Goal: Task Accomplishment & Management: Use online tool/utility

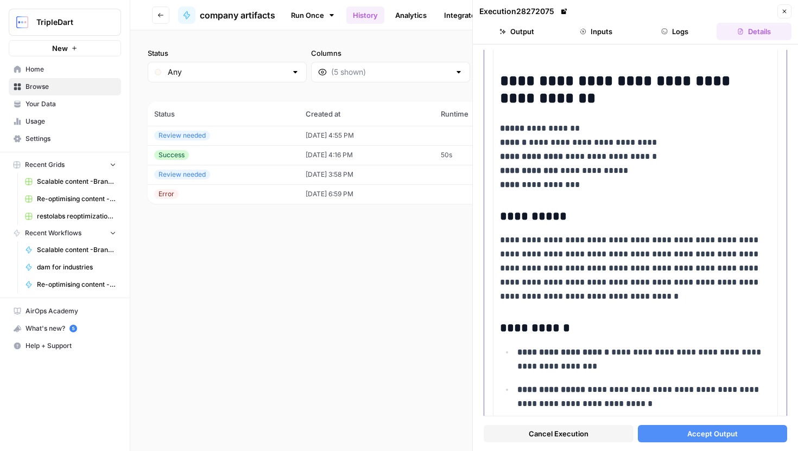
scroll to position [2172, 0]
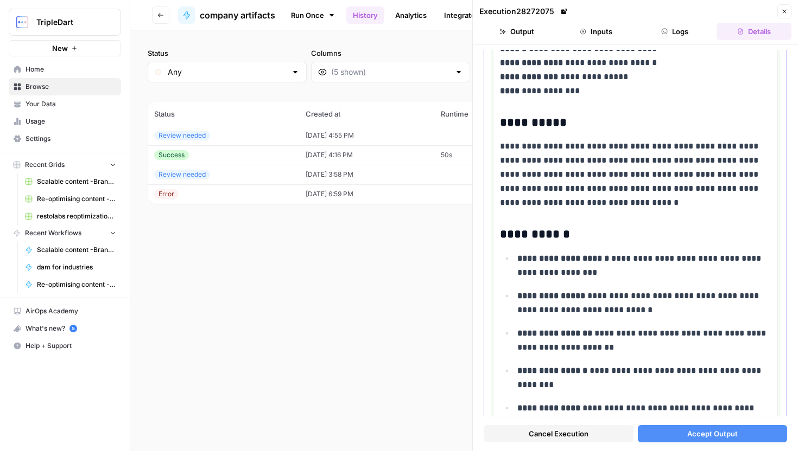
click at [755, 316] on p "**********" at bounding box center [643, 303] width 253 height 28
click at [740, 428] on button "Accept Output" at bounding box center [712, 433] width 150 height 17
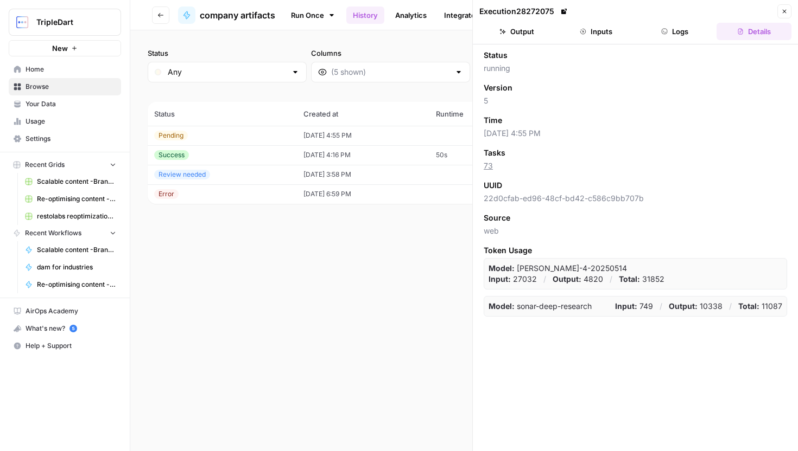
click at [677, 39] on button "Logs" at bounding box center [674, 31] width 75 height 17
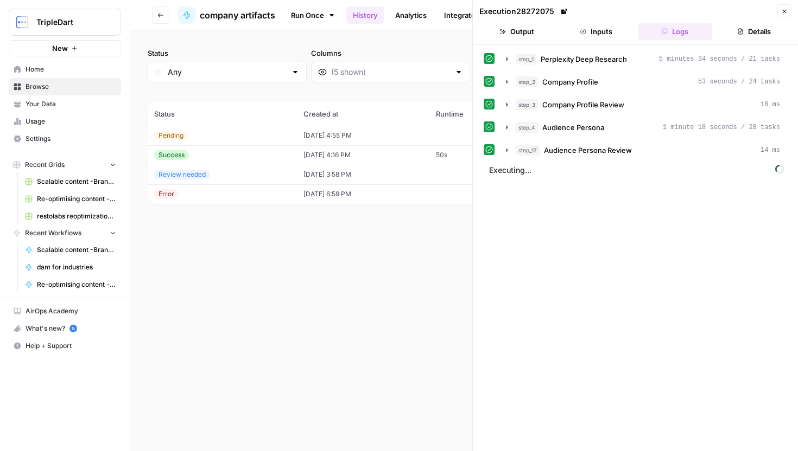
click at [677, 39] on button "Logs" at bounding box center [674, 31] width 75 height 17
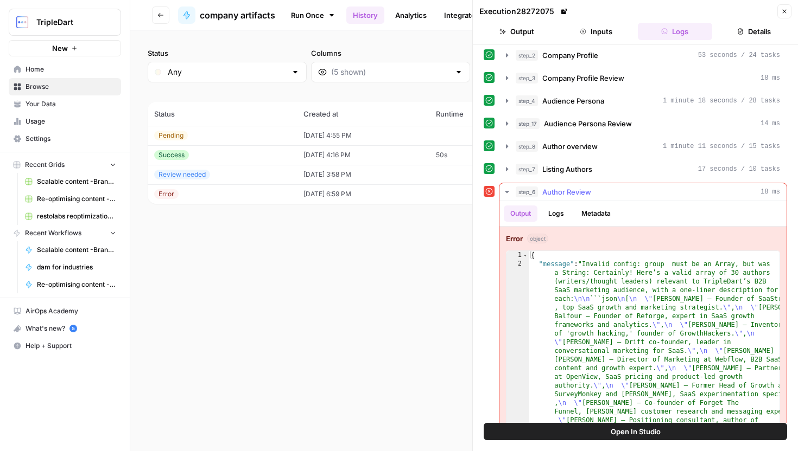
scroll to position [27, 0]
click at [409, 135] on td "[DATE] 4:55 PM" at bounding box center [363, 136] width 132 height 20
click at [609, 27] on button "Inputs" at bounding box center [595, 31] width 75 height 17
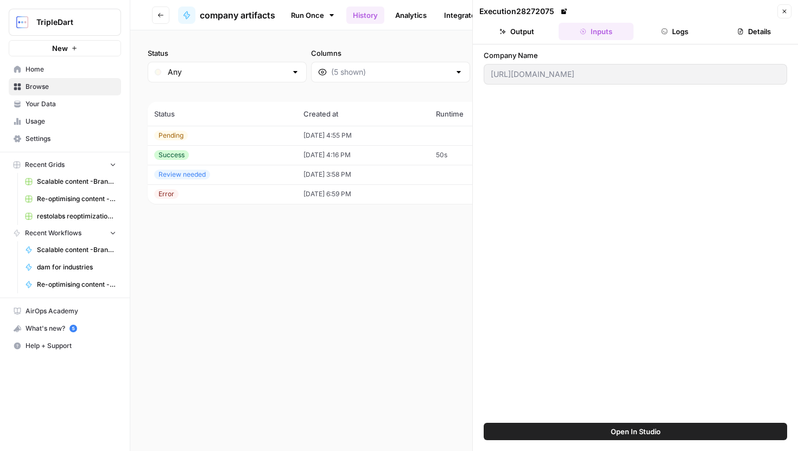
click at [661, 27] on button "Logs" at bounding box center [674, 31] width 75 height 17
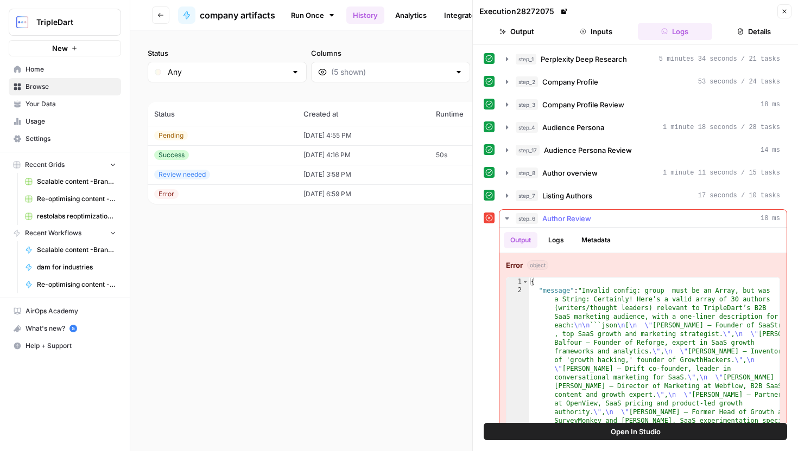
click at [587, 214] on span "Author Review" at bounding box center [566, 218] width 49 height 11
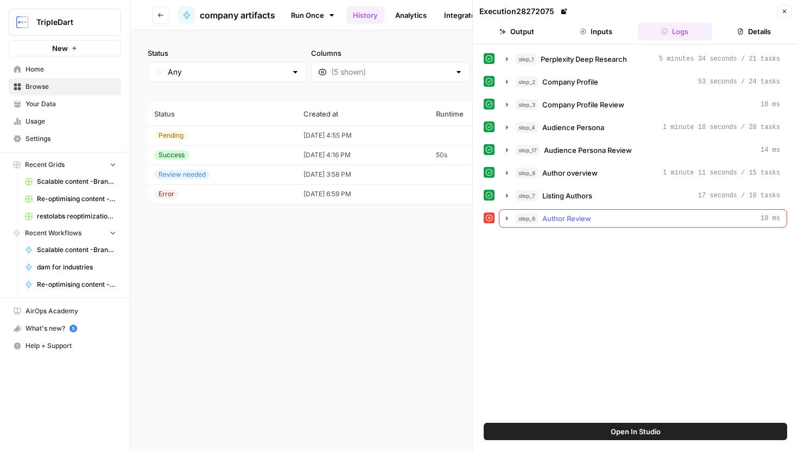
click at [620, 214] on div "step_6 Author Review 18 ms" at bounding box center [647, 218] width 264 height 11
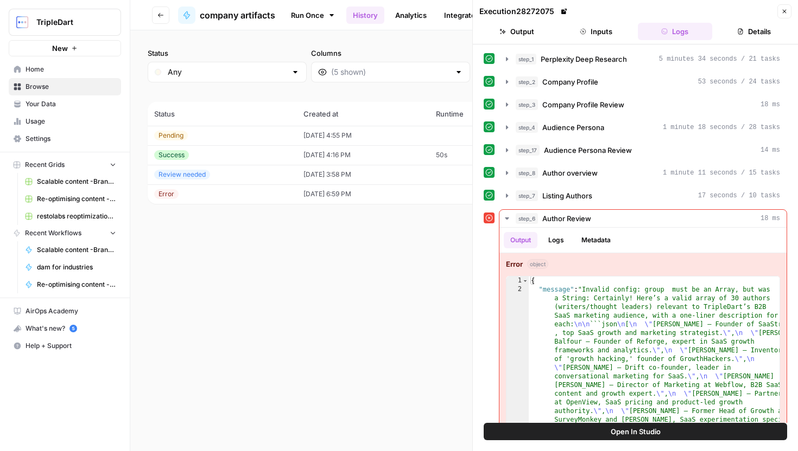
click at [650, 436] on span "Open In Studio" at bounding box center [635, 431] width 50 height 11
click at [0, 0] on body "TripleDart New Home Browse Your Data Usage Settings Recent Grids Scalable conte…" at bounding box center [399, 225] width 798 height 451
click at [787, 11] on span "Close" at bounding box center [787, 11] width 1 height 1
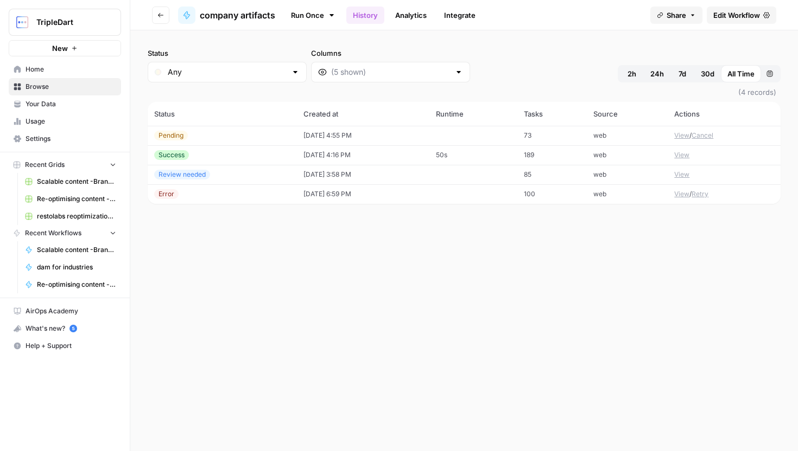
click at [732, 18] on span "Edit Workflow" at bounding box center [736, 15] width 47 height 11
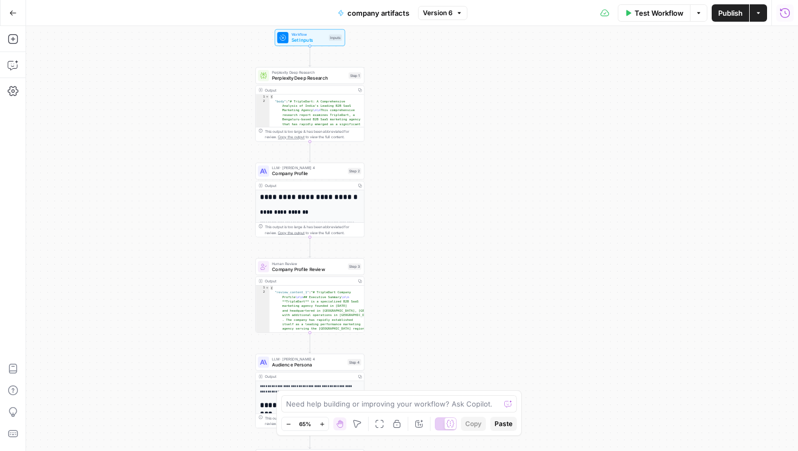
click at [779, 10] on button "Run History" at bounding box center [784, 12] width 17 height 17
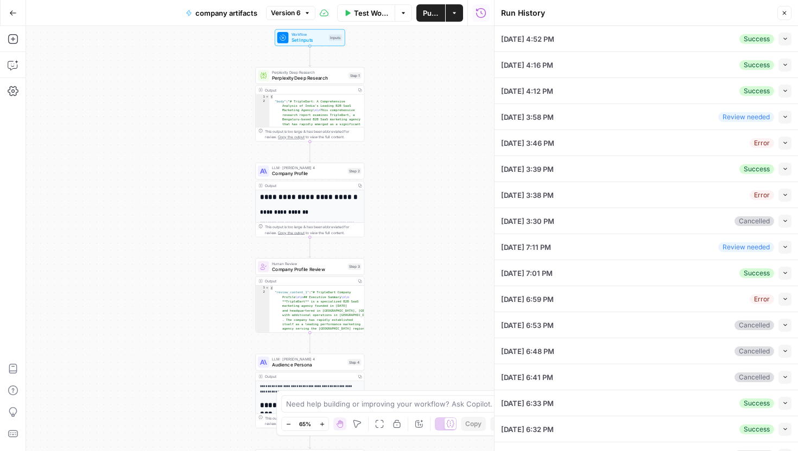
click at [780, 44] on button "Collapse" at bounding box center [784, 39] width 13 height 13
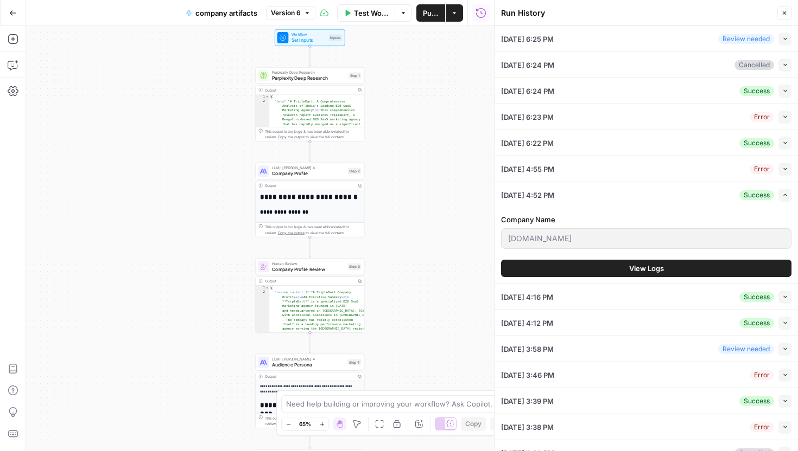
click at [662, 259] on div "Company Name [DOMAIN_NAME] View Logs" at bounding box center [646, 246] width 290 height 76
click at [660, 265] on span "View Logs" at bounding box center [646, 268] width 35 height 11
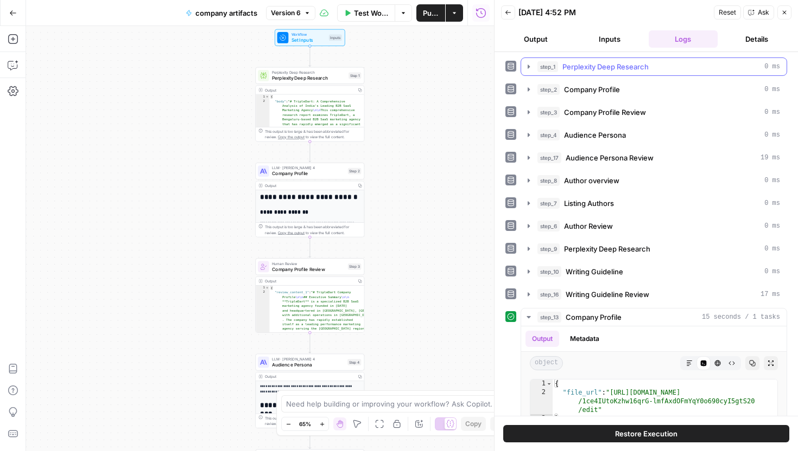
click at [592, 70] on span "Perplexity Deep Research" at bounding box center [605, 66] width 86 height 11
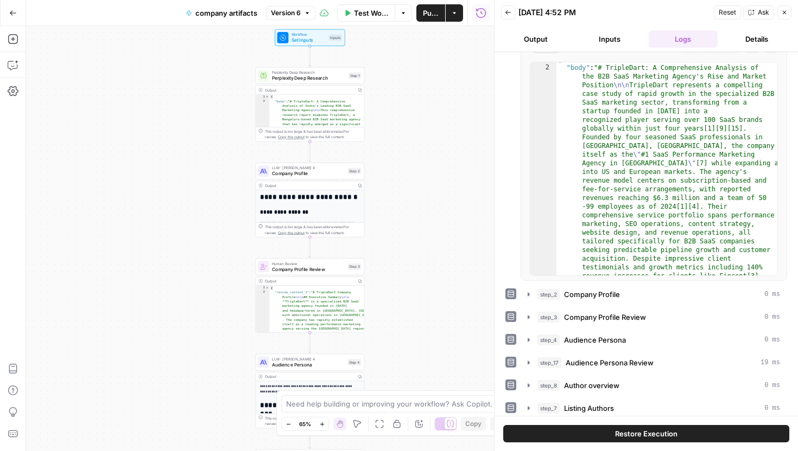
scroll to position [77, 0]
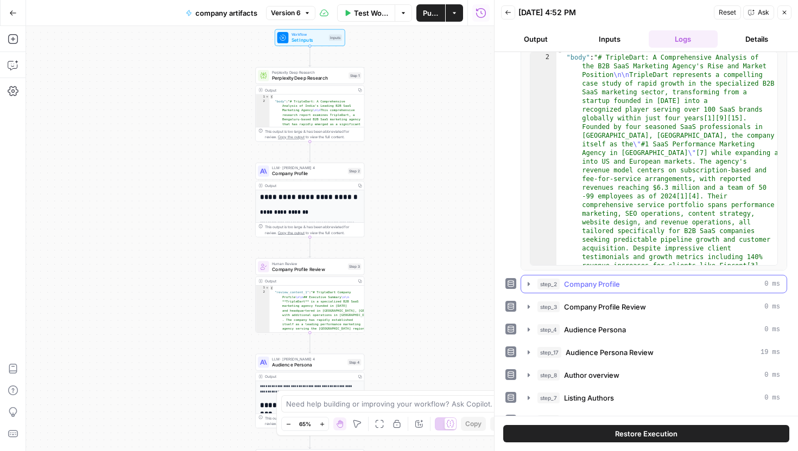
click at [564, 292] on button "step_2 Company Profile 0 ms" at bounding box center [653, 284] width 265 height 17
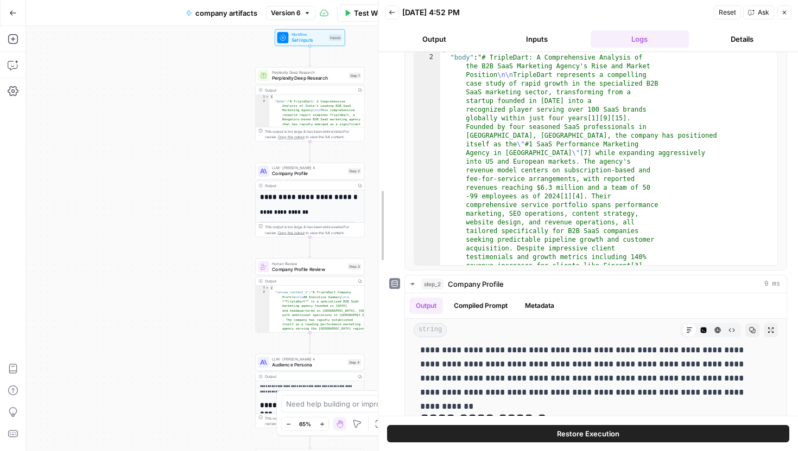
scroll to position [117, 0]
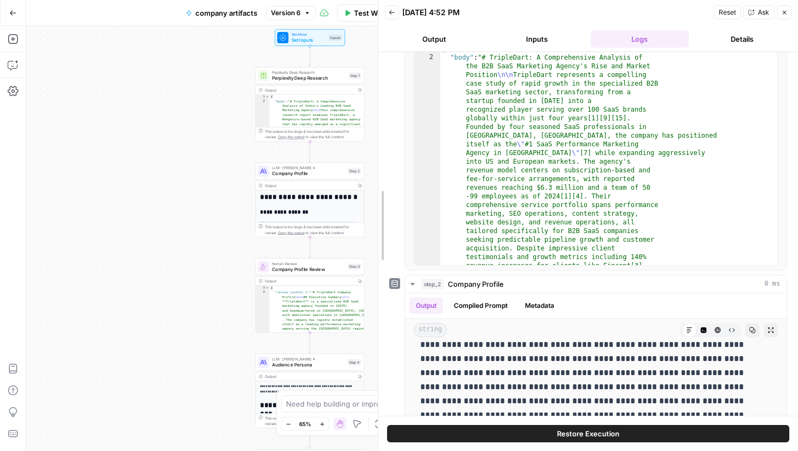
drag, startPoint x: 493, startPoint y: 250, endPoint x: 377, endPoint y: 238, distance: 116.1
click at [377, 238] on div at bounding box center [378, 225] width 11 height 451
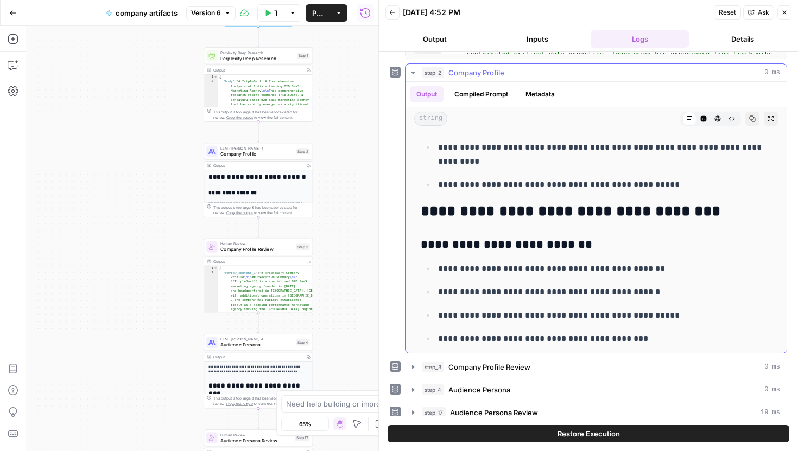
scroll to position [3871, 0]
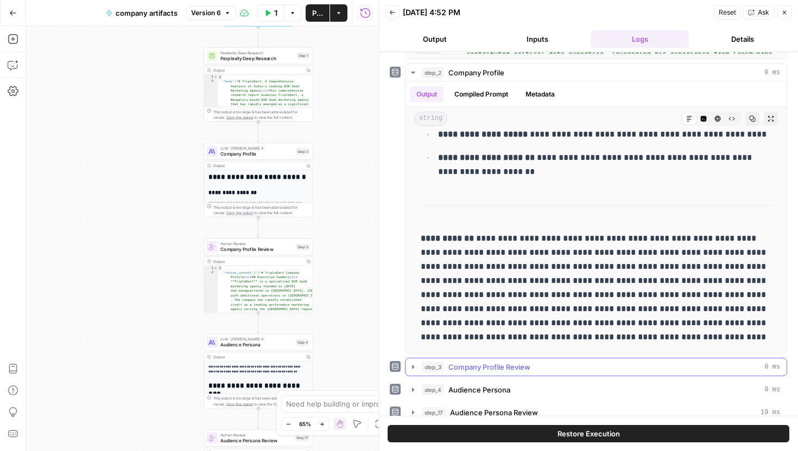
click at [555, 372] on div "step_3 Company Profile Review 0 ms" at bounding box center [601, 367] width 358 height 11
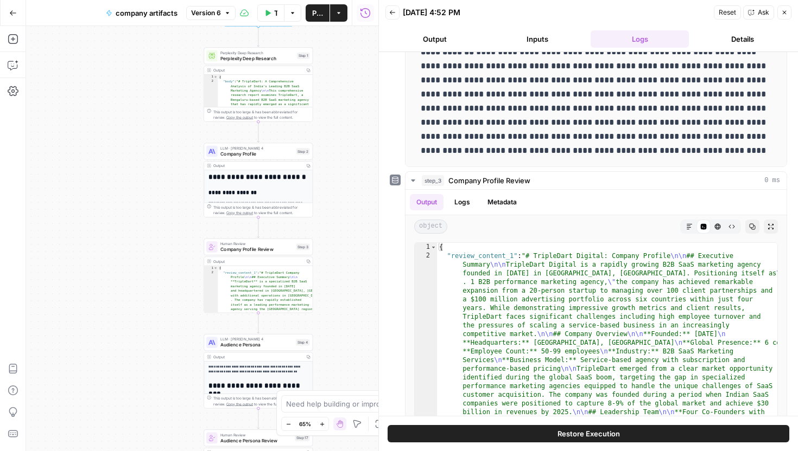
scroll to position [476, 0]
click at [691, 224] on icon "button" at bounding box center [689, 226] width 7 height 7
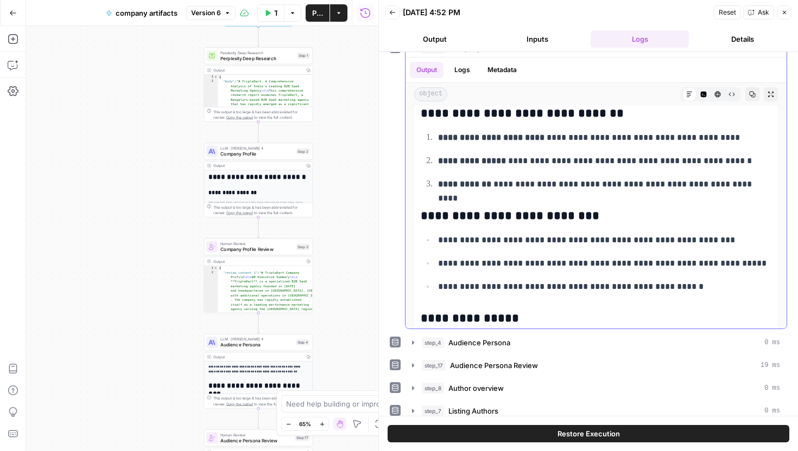
scroll to position [3461, 0]
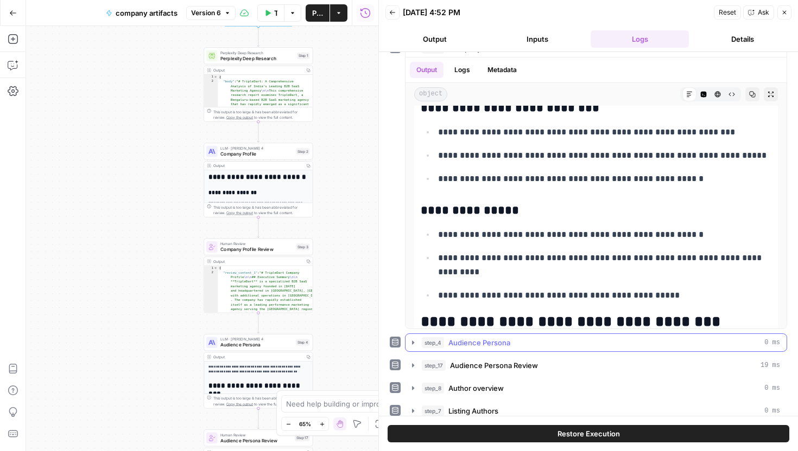
drag, startPoint x: 513, startPoint y: 344, endPoint x: 546, endPoint y: 336, distance: 34.6
click at [513, 344] on div "step_4 Audience Persona 0 ms" at bounding box center [601, 342] width 358 height 11
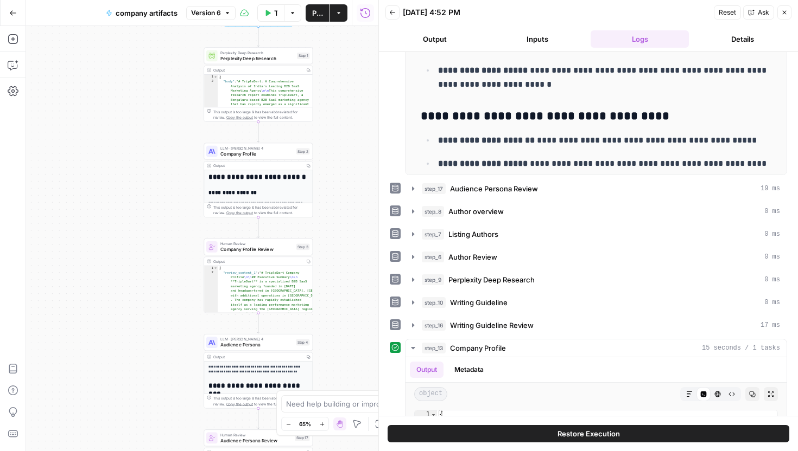
scroll to position [1058, 0]
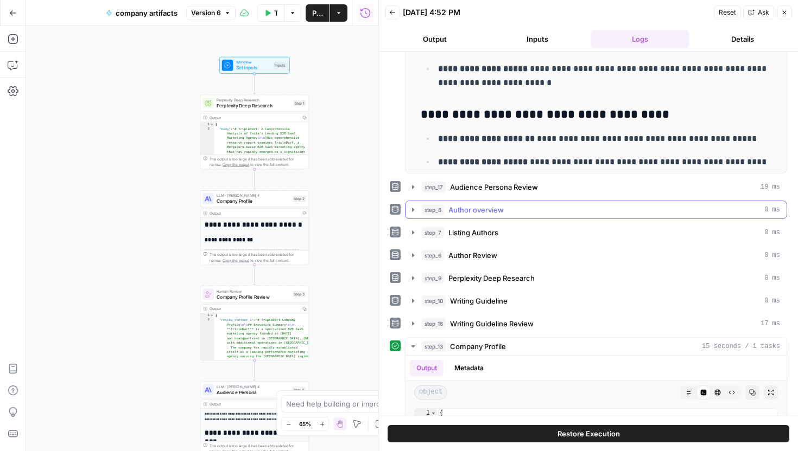
click at [469, 206] on span "Author overview" at bounding box center [475, 210] width 55 height 11
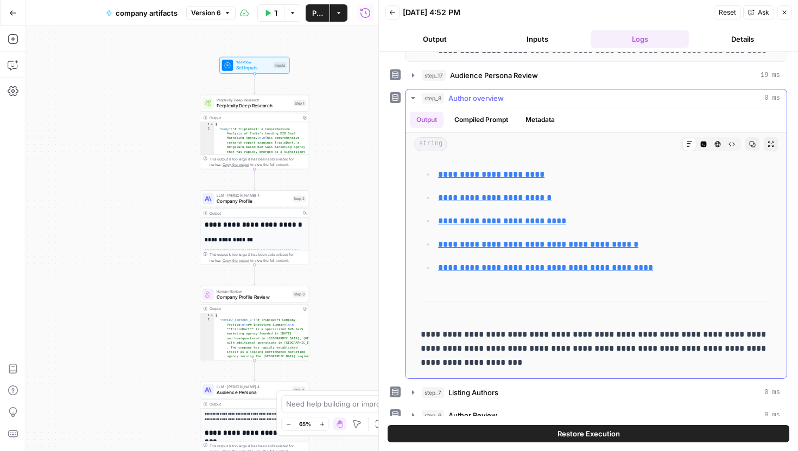
scroll to position [2543, 0]
click at [678, 100] on div "step_8 Author overview 0 ms" at bounding box center [601, 98] width 358 height 11
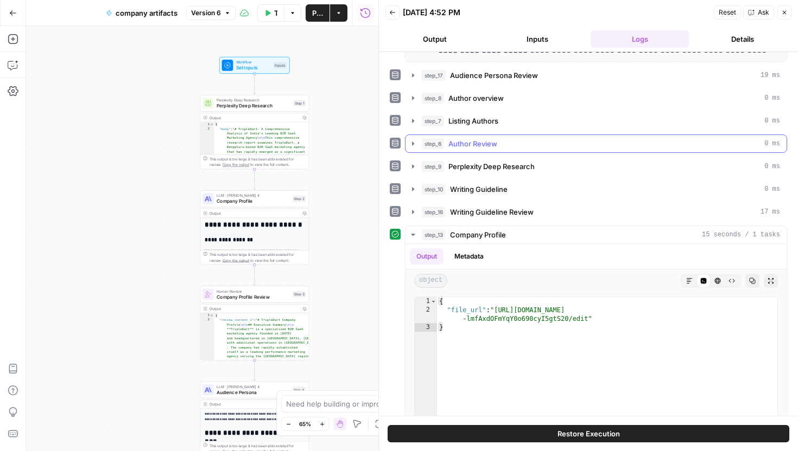
click at [604, 146] on div "step_6 Author Review 0 ms" at bounding box center [601, 143] width 358 height 11
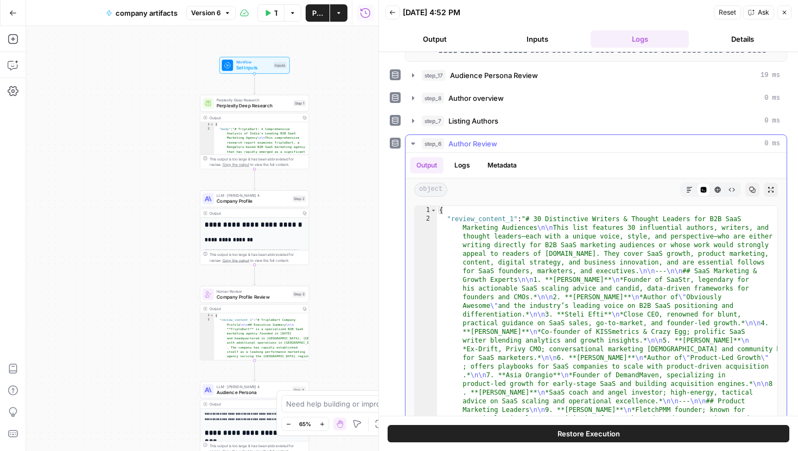
click at [684, 194] on button "Markdown" at bounding box center [689, 190] width 14 height 14
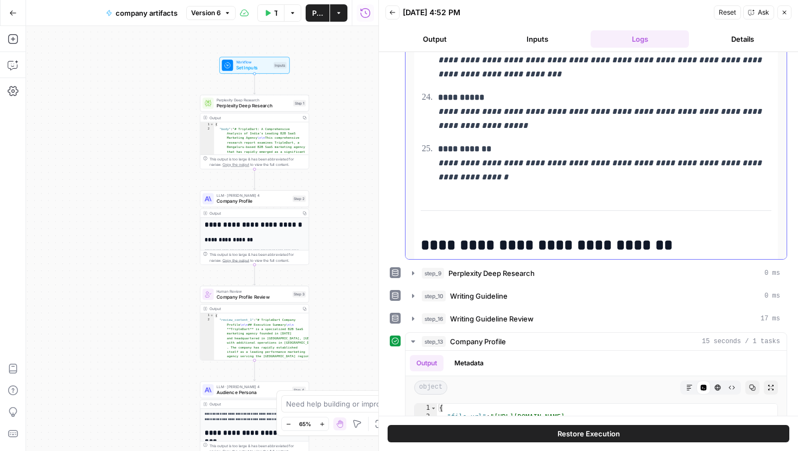
scroll to position [1712, 0]
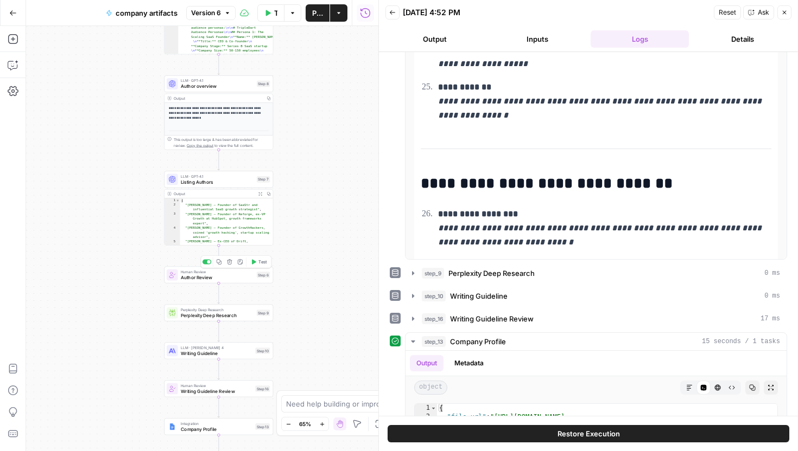
click at [255, 260] on icon "button" at bounding box center [253, 261] width 5 height 5
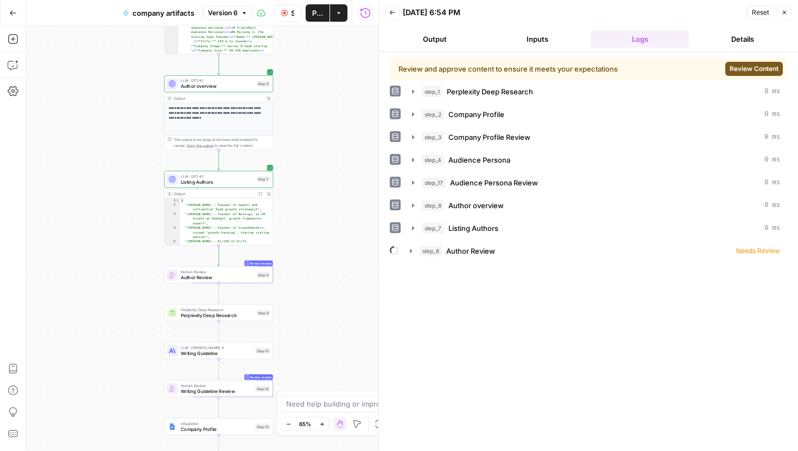
click at [732, 69] on span "Review Content" at bounding box center [753, 69] width 49 height 10
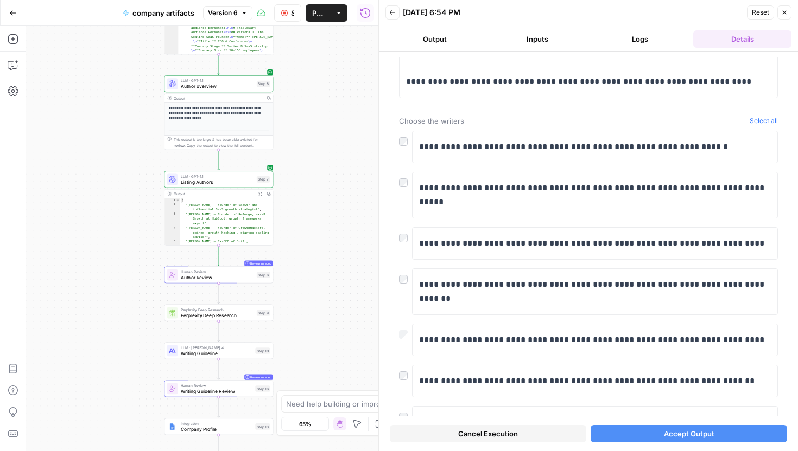
scroll to position [5816, 0]
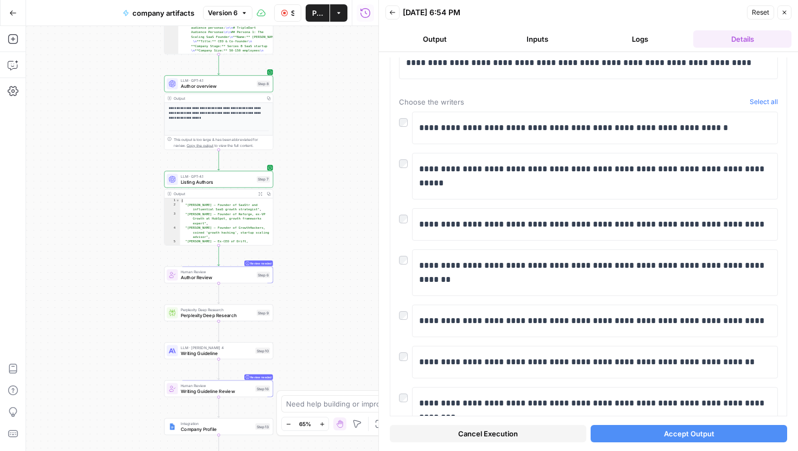
click at [698, 429] on span "Accept Output" at bounding box center [688, 434] width 50 height 11
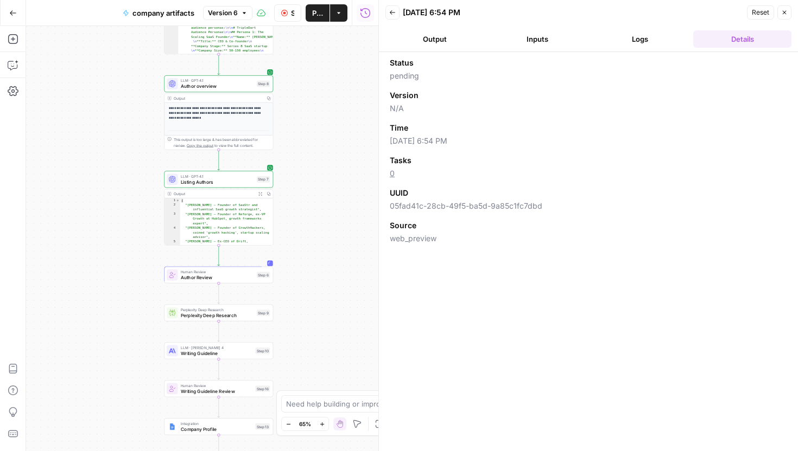
click at [214, 321] on div "Perplexity Deep Research Perplexity Deep Research Step 9 Copy step Delete step …" at bounding box center [218, 312] width 109 height 17
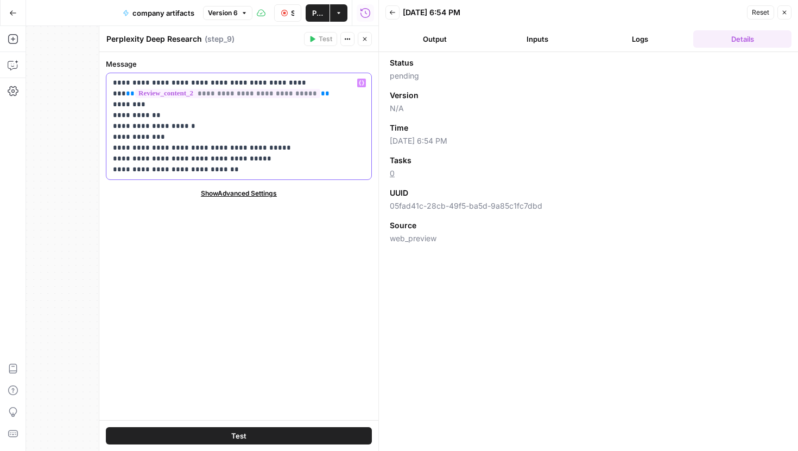
drag, startPoint x: 116, startPoint y: 116, endPoint x: 170, endPoint y: 117, distance: 54.8
click at [175, 116] on p "**********" at bounding box center [239, 127] width 252 height 98
drag, startPoint x: 114, startPoint y: 130, endPoint x: 170, endPoint y: 130, distance: 55.9
click at [170, 130] on p "**********" at bounding box center [239, 127] width 252 height 98
drag, startPoint x: 116, startPoint y: 161, endPoint x: 274, endPoint y: 156, distance: 158.5
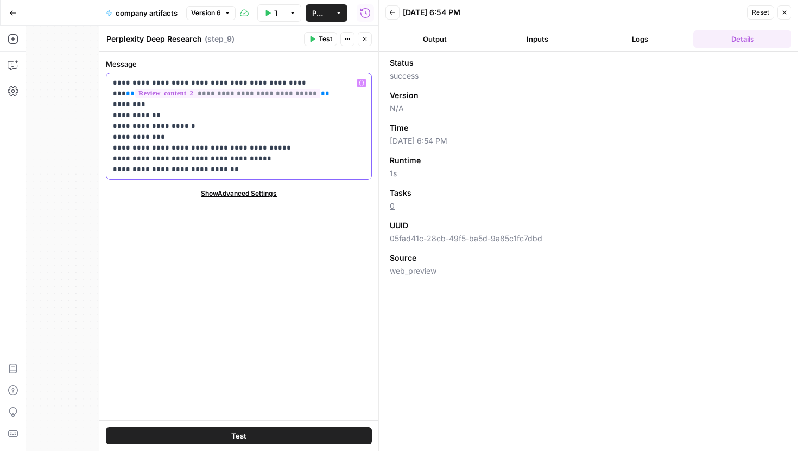
click at [274, 156] on p "**********" at bounding box center [239, 127] width 252 height 98
drag, startPoint x: 235, startPoint y: 170, endPoint x: 105, endPoint y: 165, distance: 130.8
click at [105, 165] on div "**********" at bounding box center [238, 236] width 279 height 368
click at [786, 10] on icon "button" at bounding box center [784, 12] width 7 height 7
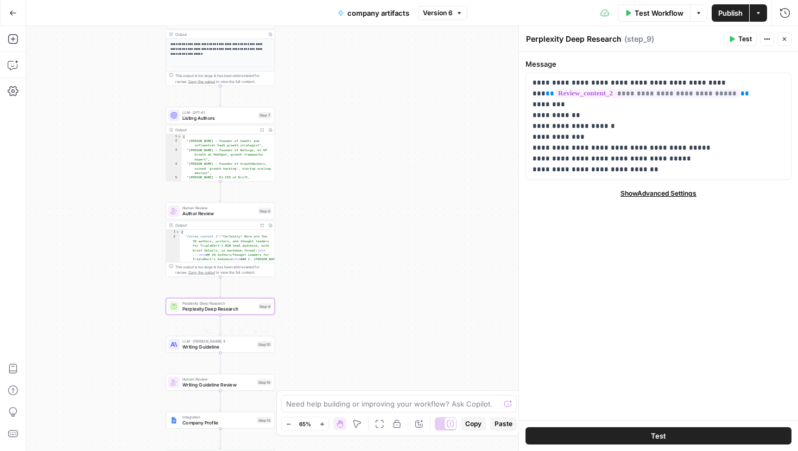
click at [234, 348] on span "Writing Guideline" at bounding box center [218, 346] width 72 height 7
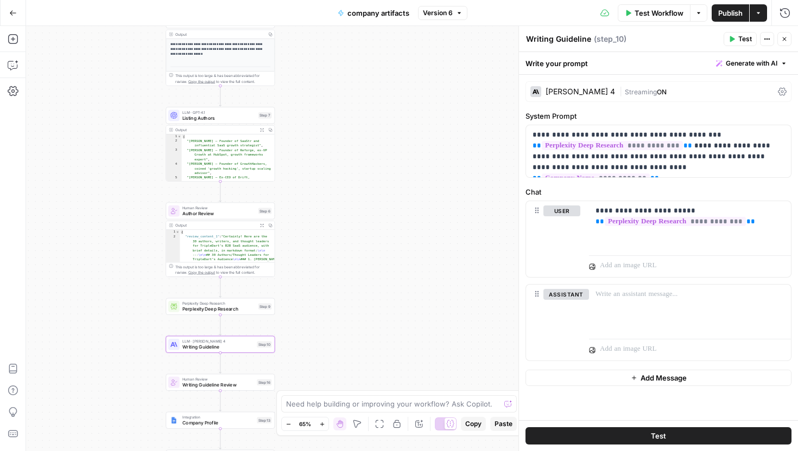
click at [784, 37] on icon "button" at bounding box center [784, 39] width 7 height 7
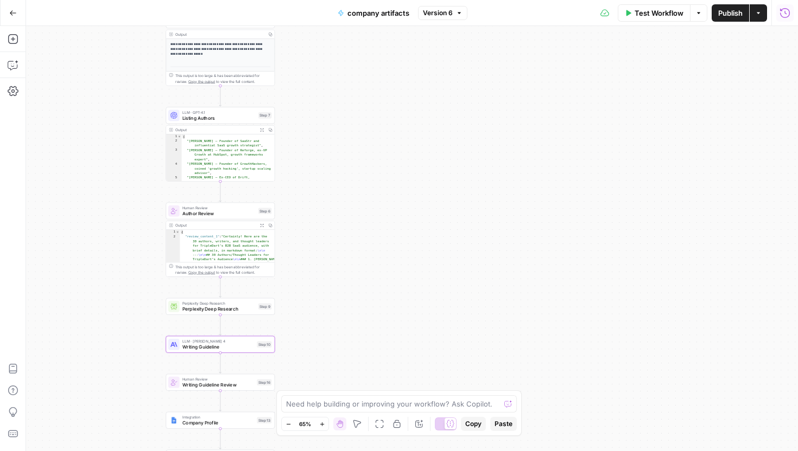
click at [789, 14] on icon "button" at bounding box center [785, 13] width 10 height 10
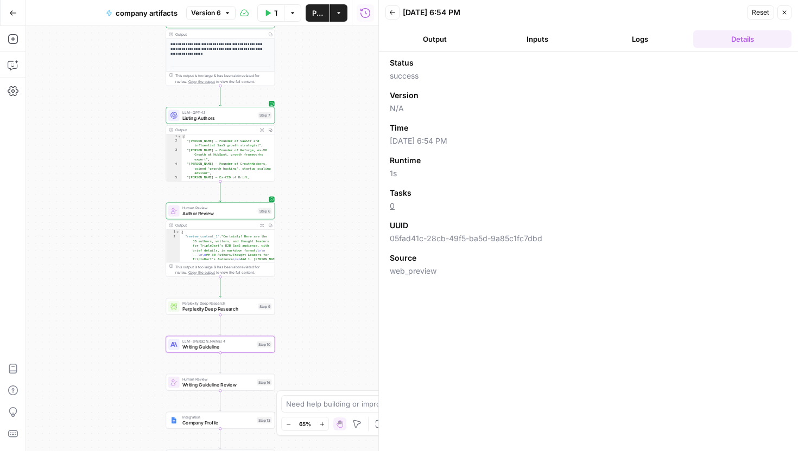
click at [657, 41] on button "Logs" at bounding box center [639, 38] width 98 height 17
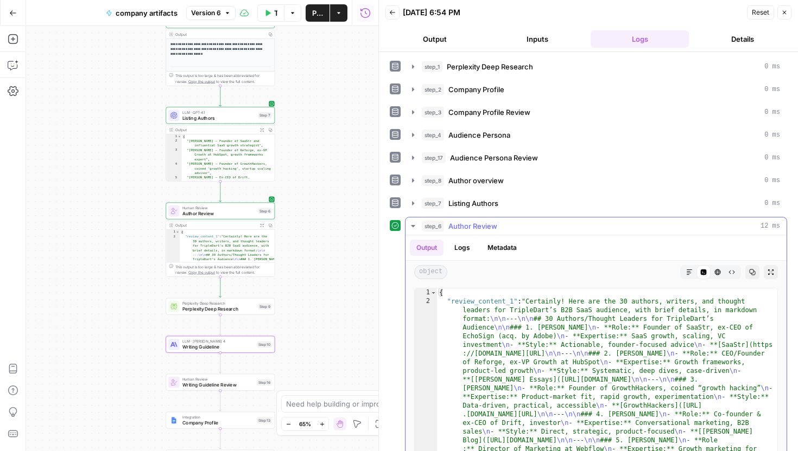
click at [604, 234] on button "step_6 Author Review 12 ms" at bounding box center [595, 226] width 381 height 17
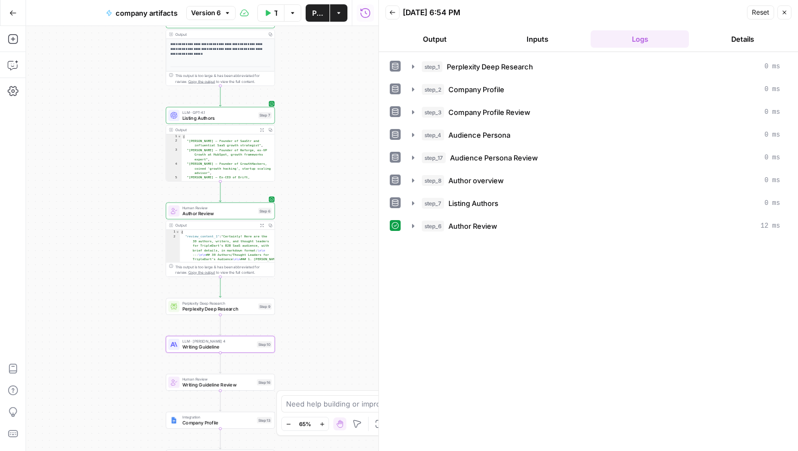
click at [395, 15] on button "Back" at bounding box center [392, 12] width 14 height 14
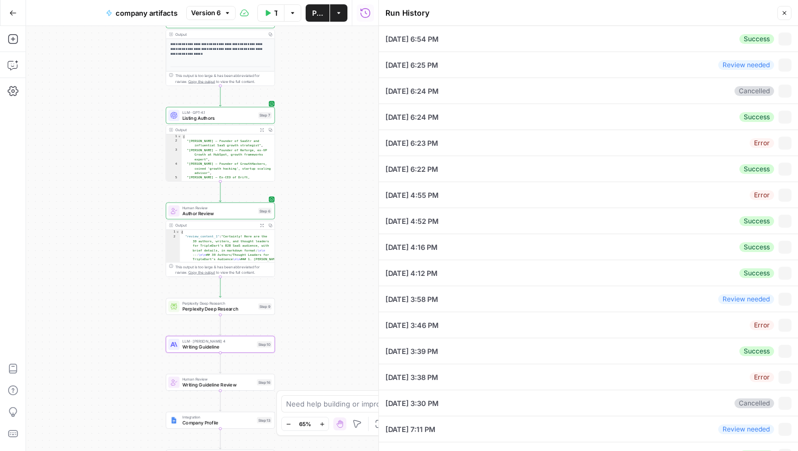
type input "[URL][DOMAIN_NAME]"
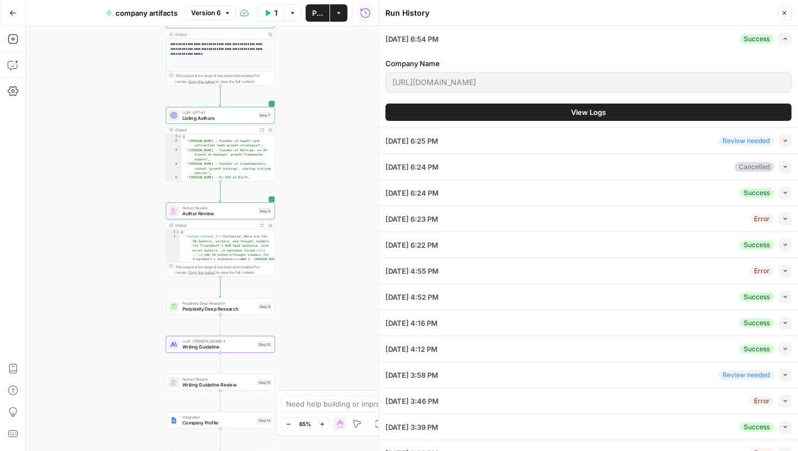
click at [787, 197] on button "Collapse" at bounding box center [784, 193] width 13 height 13
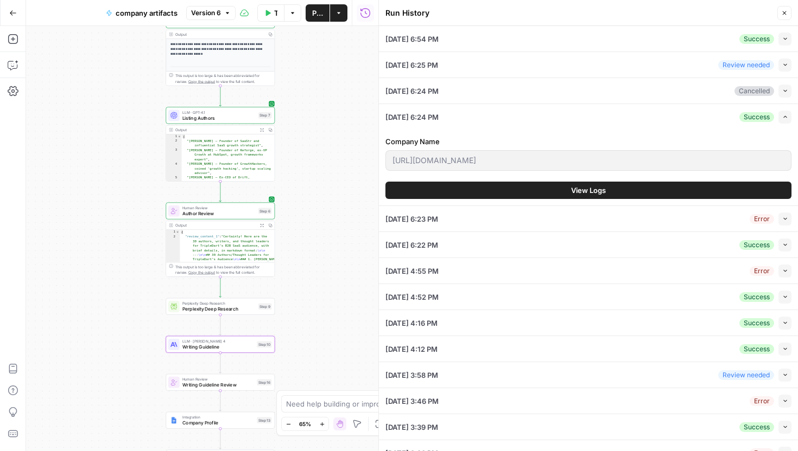
click at [755, 188] on button "View Logs" at bounding box center [588, 190] width 406 height 17
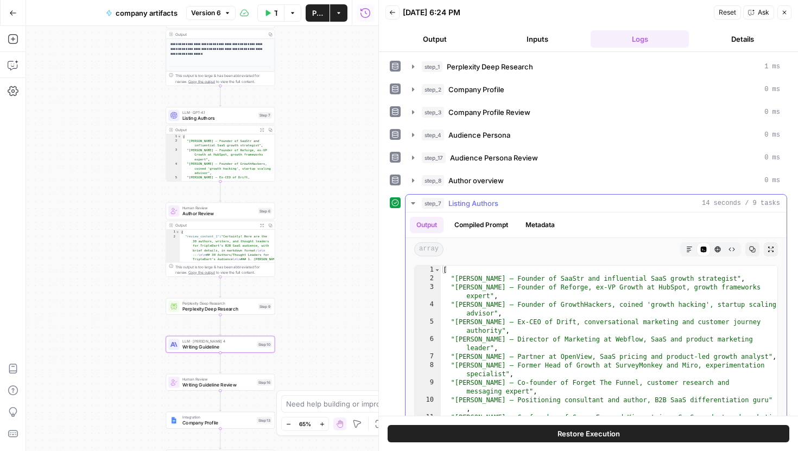
click at [579, 198] on div "step_7 Listing Authors 14 seconds / 9 tasks" at bounding box center [601, 203] width 358 height 11
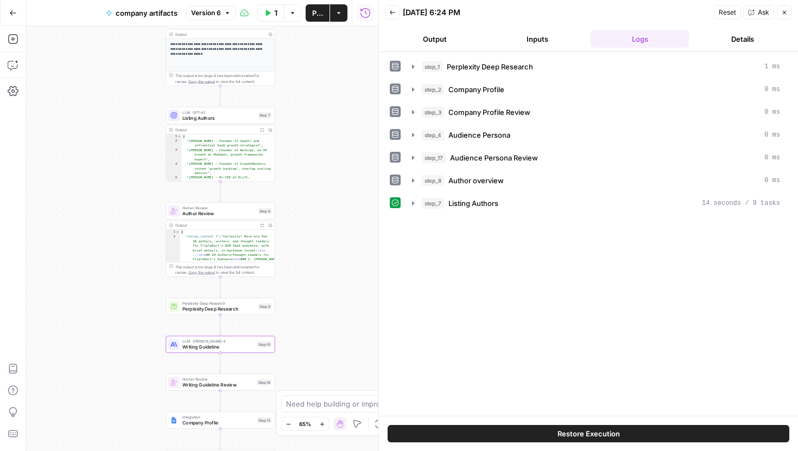
click at [389, 11] on icon "button" at bounding box center [392, 12] width 7 height 7
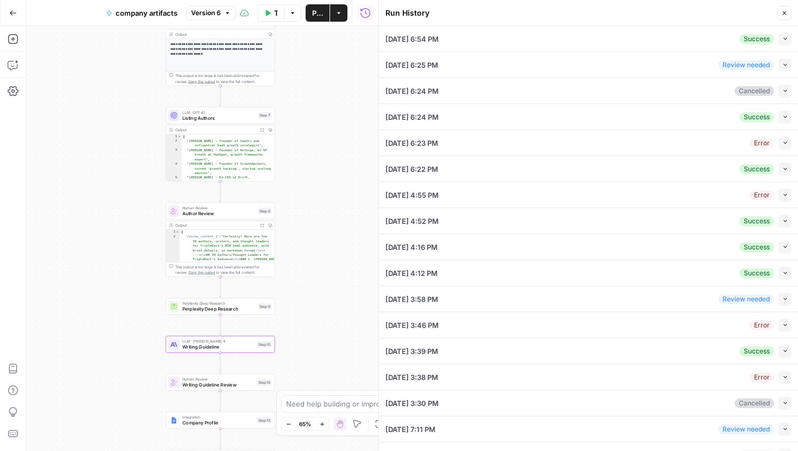
click at [787, 222] on icon "button" at bounding box center [785, 221] width 6 height 6
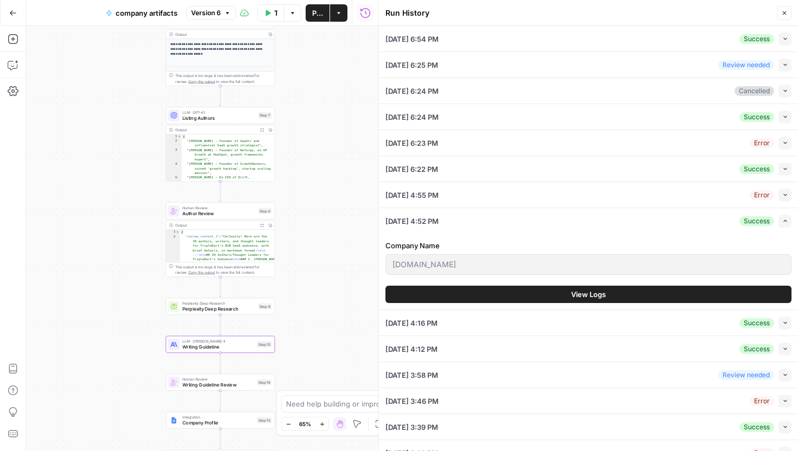
click at [703, 292] on button "View Logs" at bounding box center [588, 294] width 406 height 17
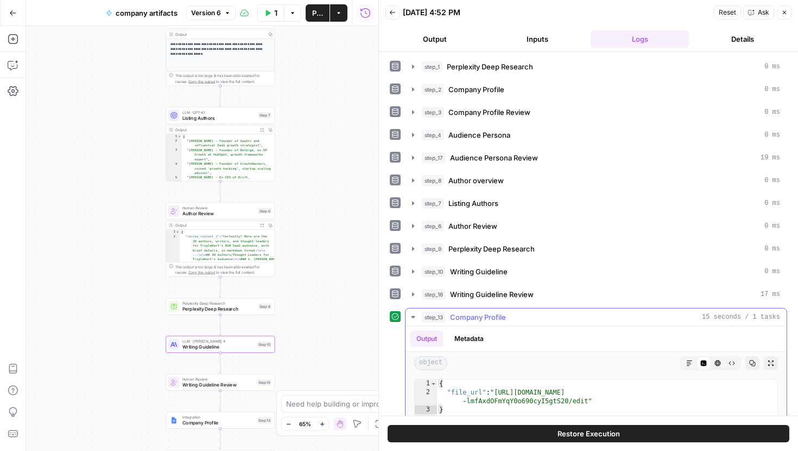
scroll to position [9, 0]
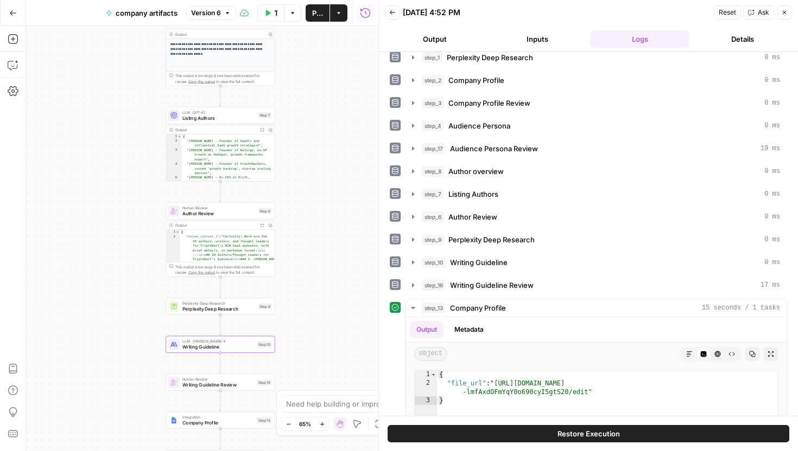
click at [647, 293] on button "step_16 Writing Guideline Review 17 ms" at bounding box center [595, 285] width 381 height 17
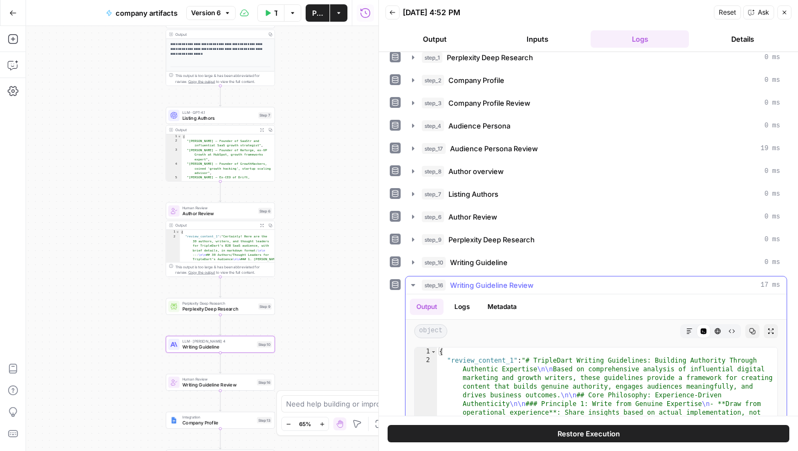
click at [687, 333] on icon "button" at bounding box center [689, 331] width 7 height 7
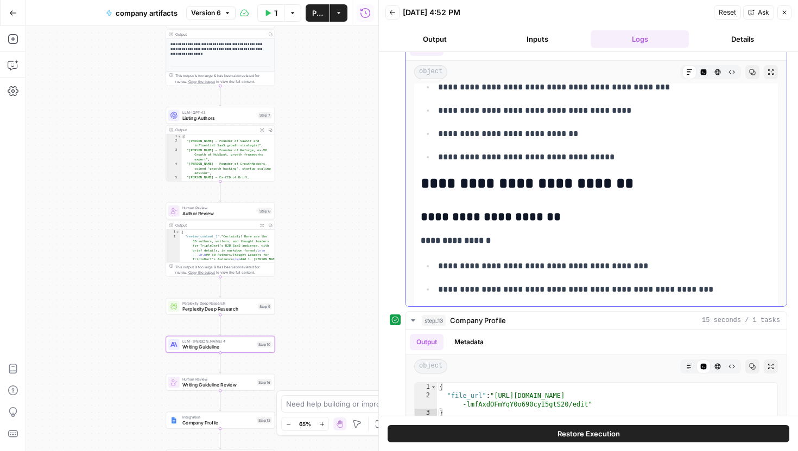
scroll to position [967, 0]
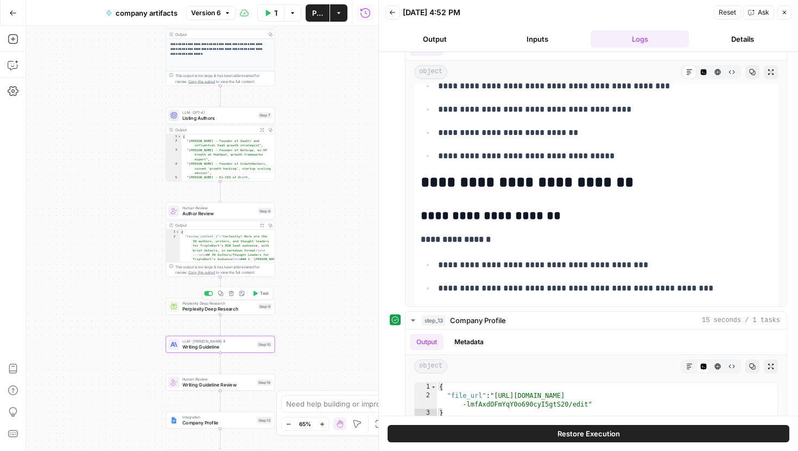
click at [235, 309] on span "Perplexity Deep Research" at bounding box center [218, 308] width 73 height 7
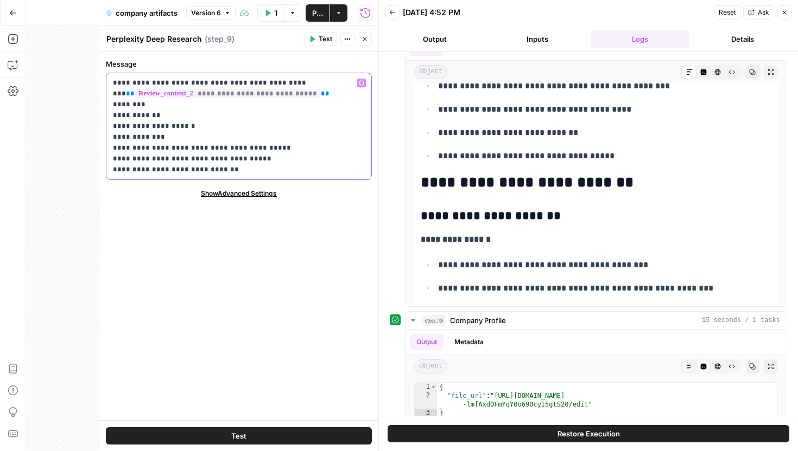
drag, startPoint x: 241, startPoint y: 173, endPoint x: 113, endPoint y: 113, distance: 140.8
click at [113, 113] on p "**********" at bounding box center [239, 127] width 252 height 98
click at [367, 36] on icon "button" at bounding box center [364, 39] width 7 height 7
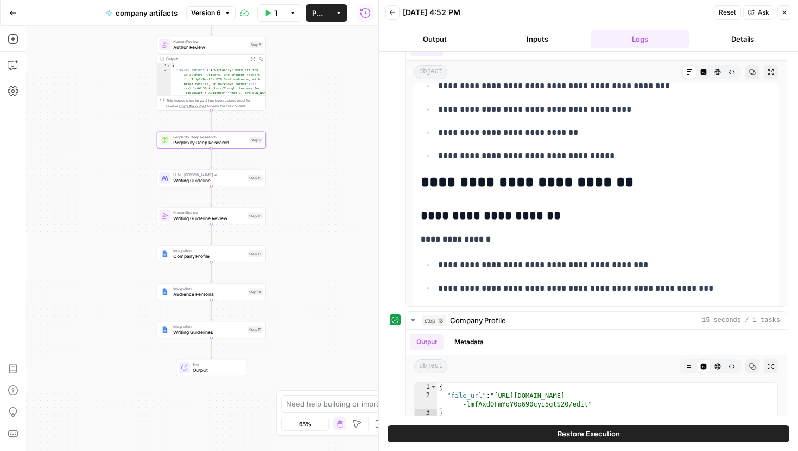
click at [395, 15] on icon "button" at bounding box center [392, 12] width 7 height 7
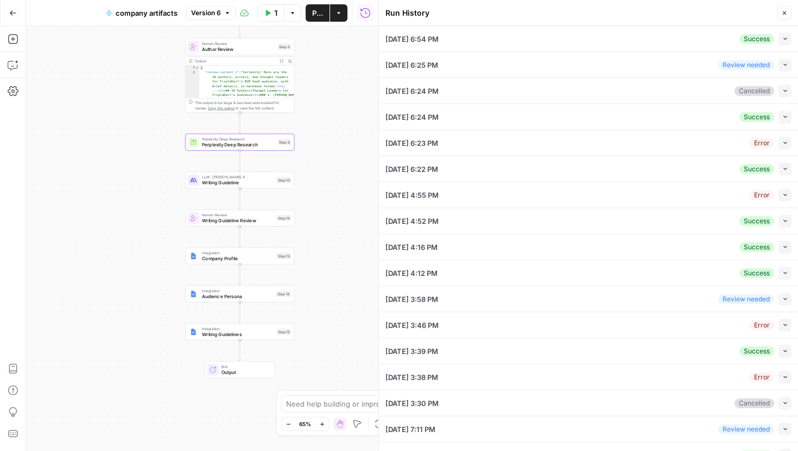
click at [16, 25] on div "Go Back" at bounding box center [13, 12] width 26 height 25
click at [16, 16] on icon "button" at bounding box center [13, 13] width 8 height 8
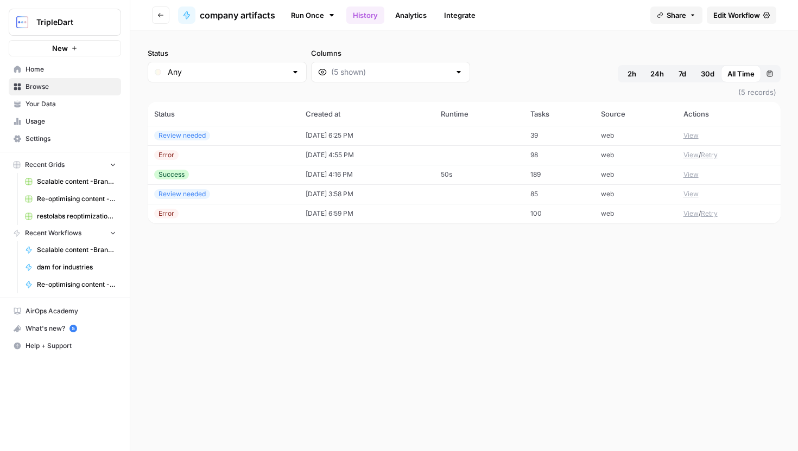
click at [299, 129] on td "[DATE] 6:25 PM" at bounding box center [366, 136] width 135 height 20
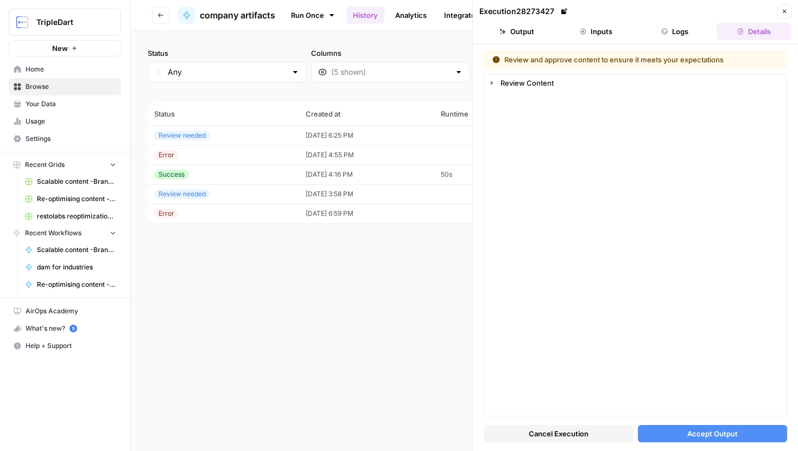
click at [671, 37] on button "Logs" at bounding box center [674, 31] width 75 height 17
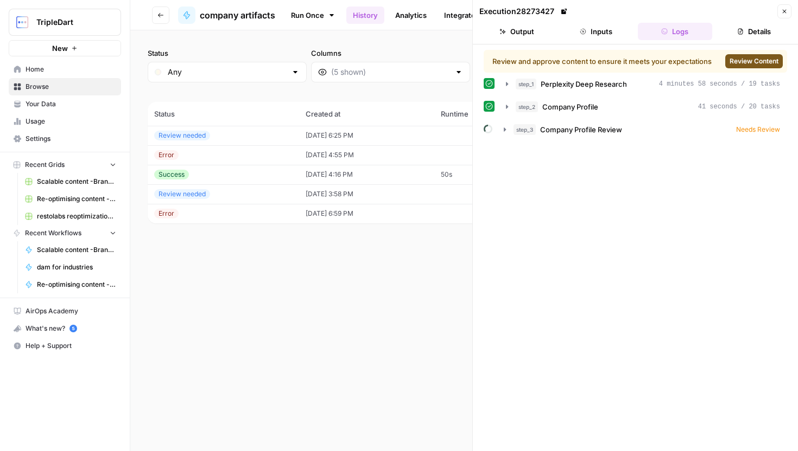
click at [727, 33] on button "Details" at bounding box center [753, 31] width 75 height 17
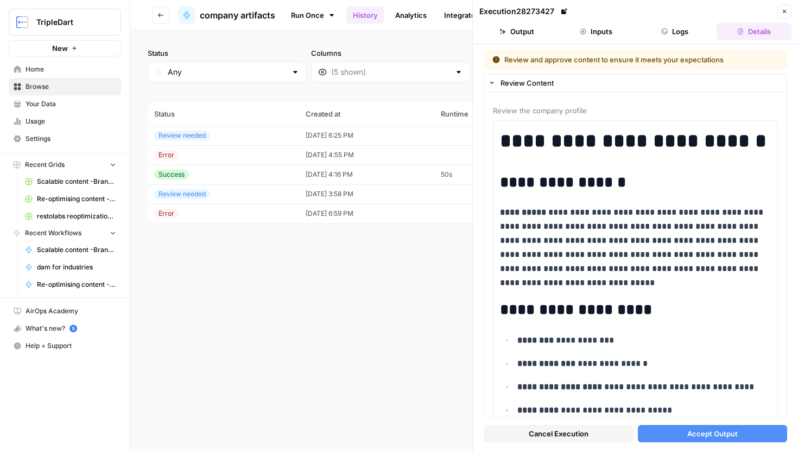
click at [693, 31] on button "Logs" at bounding box center [674, 31] width 75 height 17
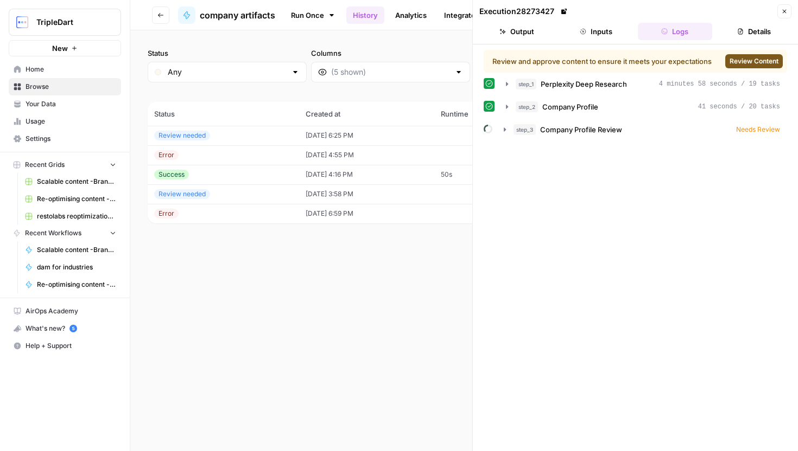
click at [733, 58] on span "Review Content" at bounding box center [753, 61] width 49 height 10
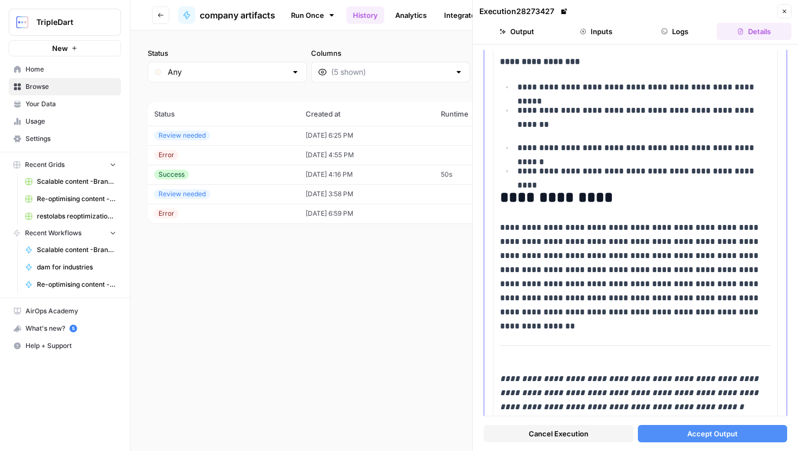
scroll to position [2481, 0]
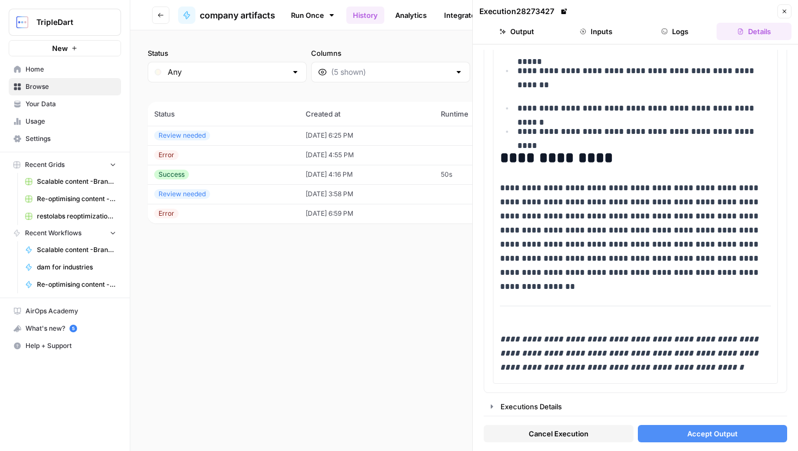
click at [692, 418] on div "Cancel Execution Accept Output" at bounding box center [634, 431] width 303 height 29
click at [692, 427] on button "Accept Output" at bounding box center [712, 433] width 150 height 17
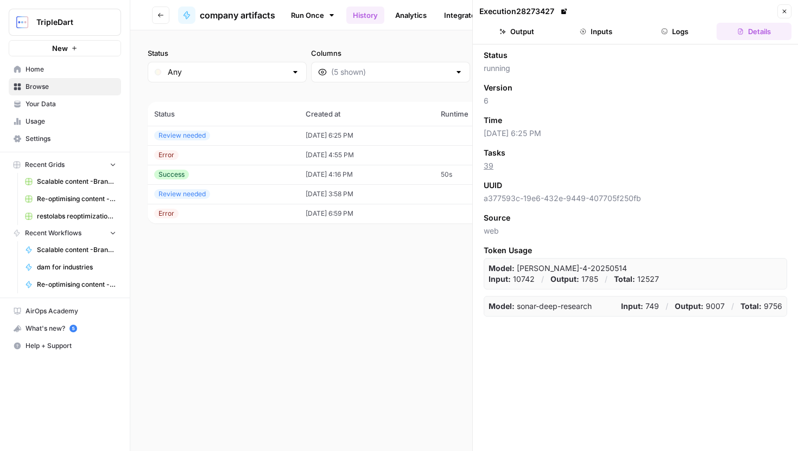
click at [667, 32] on icon "button" at bounding box center [664, 31] width 7 height 7
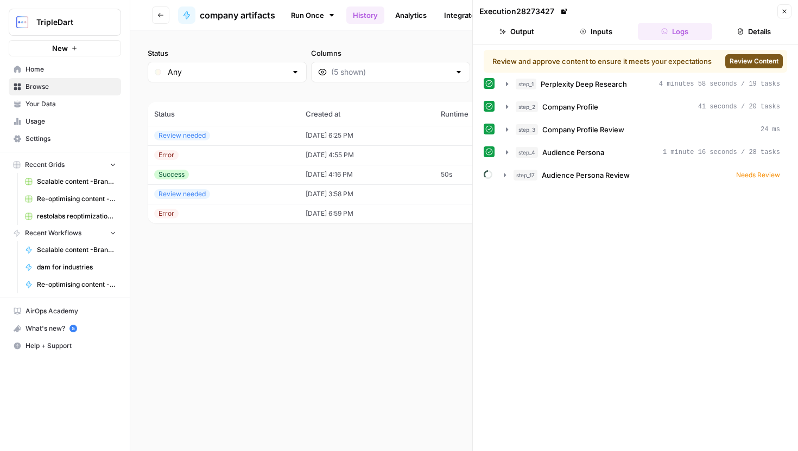
click at [738, 63] on span "Review Content" at bounding box center [753, 61] width 49 height 10
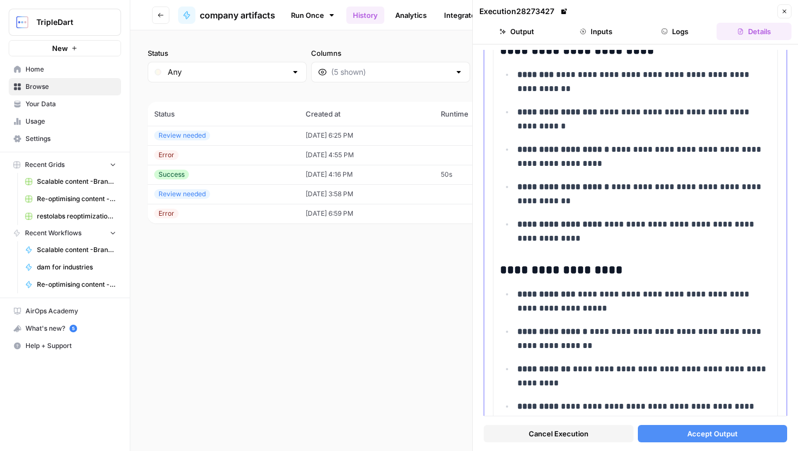
scroll to position [6422, 0]
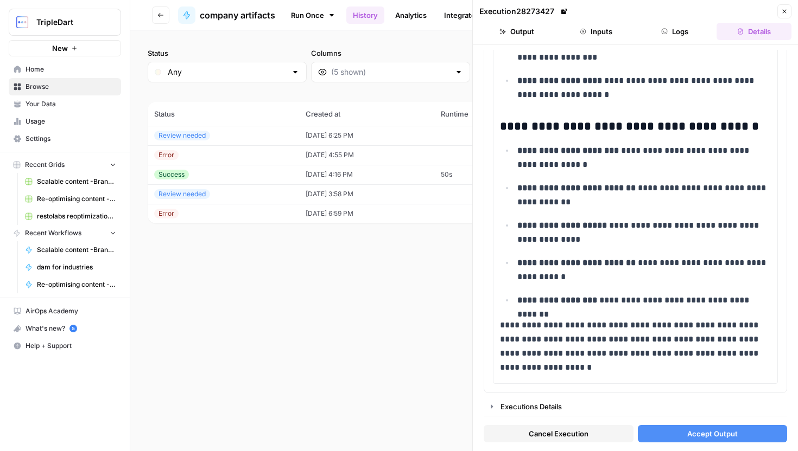
click at [728, 430] on span "Accept Output" at bounding box center [712, 434] width 50 height 11
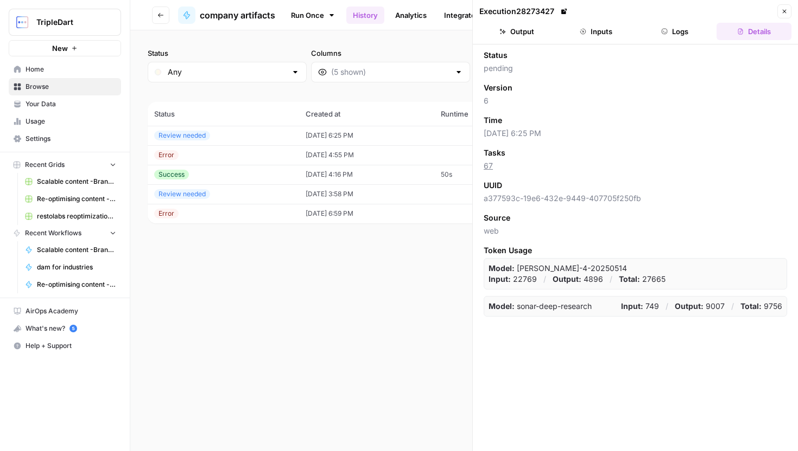
click at [667, 33] on icon "button" at bounding box center [664, 31] width 7 height 7
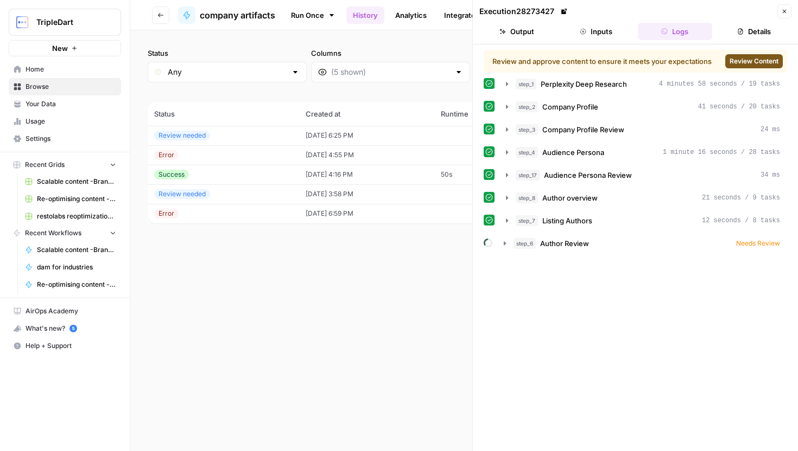
click at [760, 59] on span "Review Content" at bounding box center [753, 61] width 49 height 10
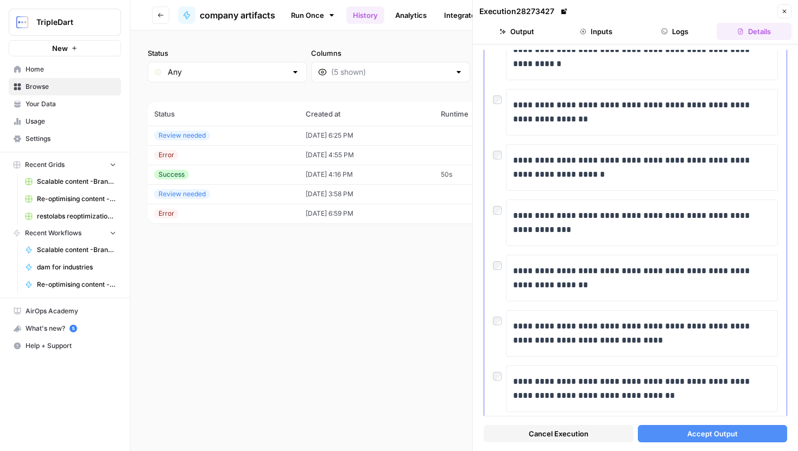
scroll to position [3395, 0]
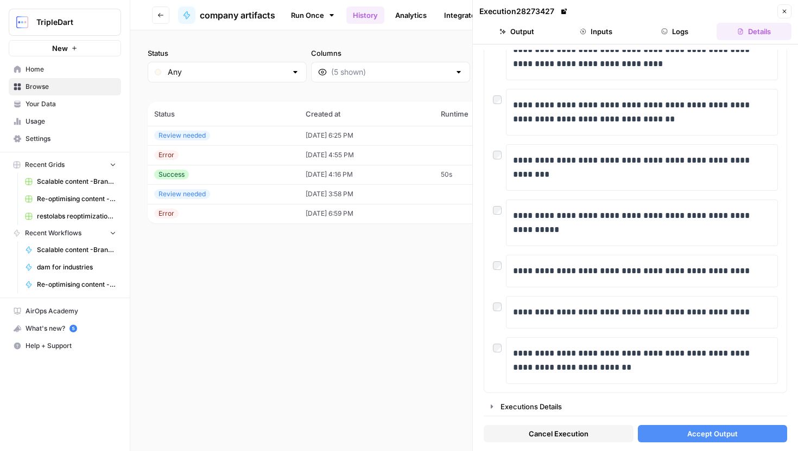
click at [696, 417] on div "Cancel Execution Accept Output" at bounding box center [634, 431] width 303 height 29
click at [697, 423] on div "Cancel Execution Accept Output" at bounding box center [634, 431] width 303 height 29
click at [704, 430] on span "Accept Output" at bounding box center [712, 434] width 50 height 11
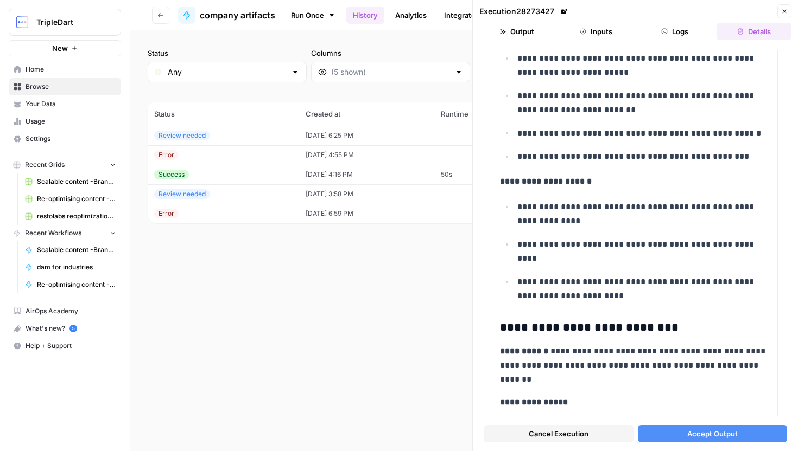
scroll to position [480, 0]
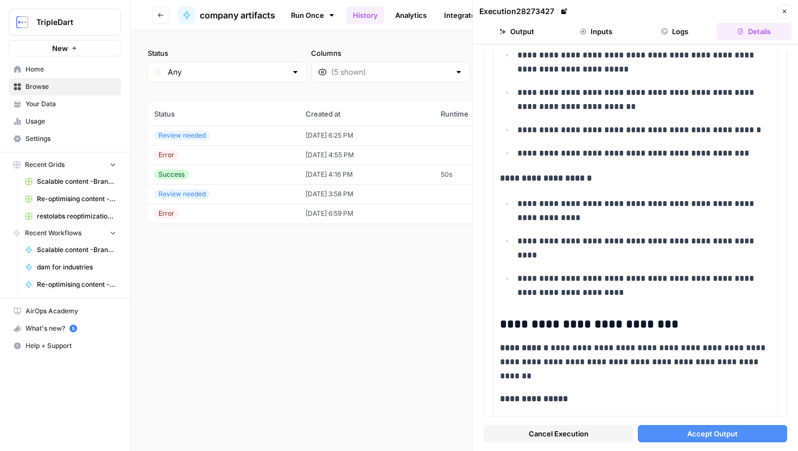
click at [693, 434] on span "Accept Output" at bounding box center [712, 434] width 50 height 11
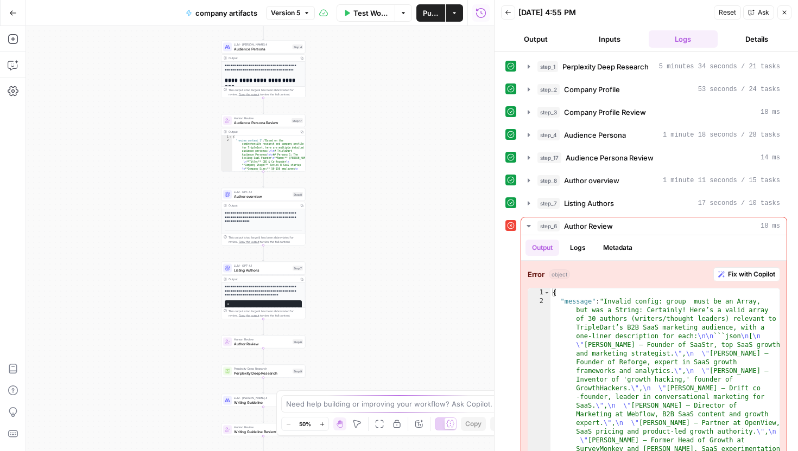
click at [285, 343] on span "Author Review" at bounding box center [262, 343] width 56 height 5
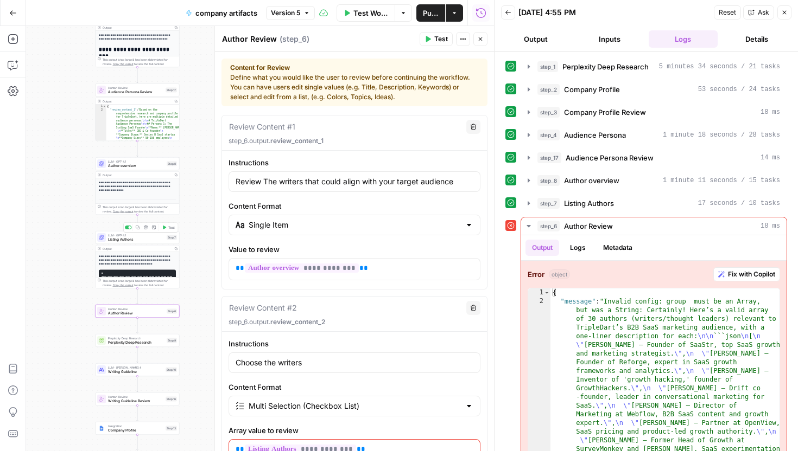
click at [145, 239] on span "Listing Authors" at bounding box center [136, 239] width 56 height 5
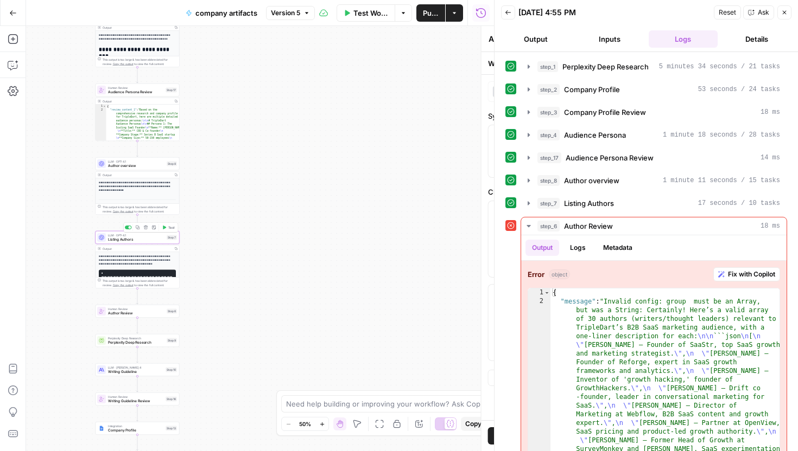
type textarea "Listing Authors"
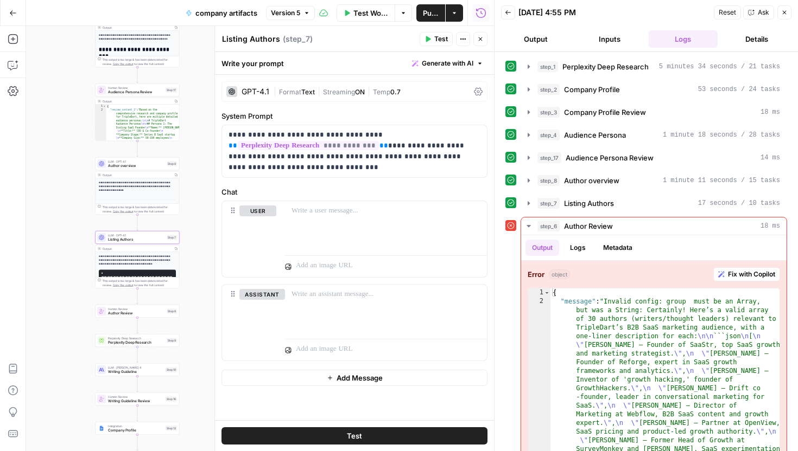
click at [167, 250] on div "Output" at bounding box center [137, 249] width 68 height 4
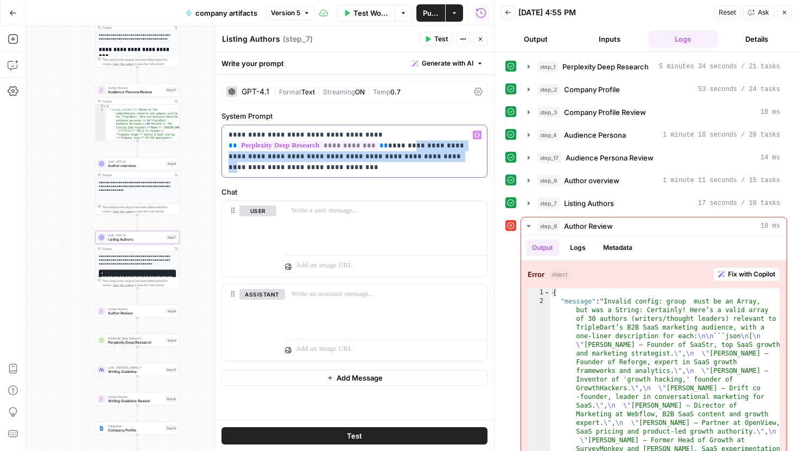
drag, startPoint x: 408, startPoint y: 145, endPoint x: 407, endPoint y: 156, distance: 10.3
click at [407, 156] on p "**********" at bounding box center [354, 151] width 252 height 43
click at [423, 165] on p "**********" at bounding box center [354, 151] width 252 height 43
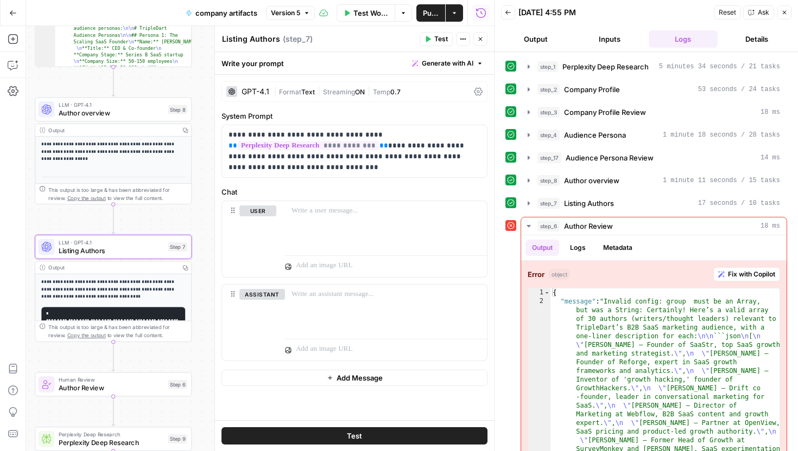
click at [447, 35] on span "Test" at bounding box center [441, 39] width 14 height 10
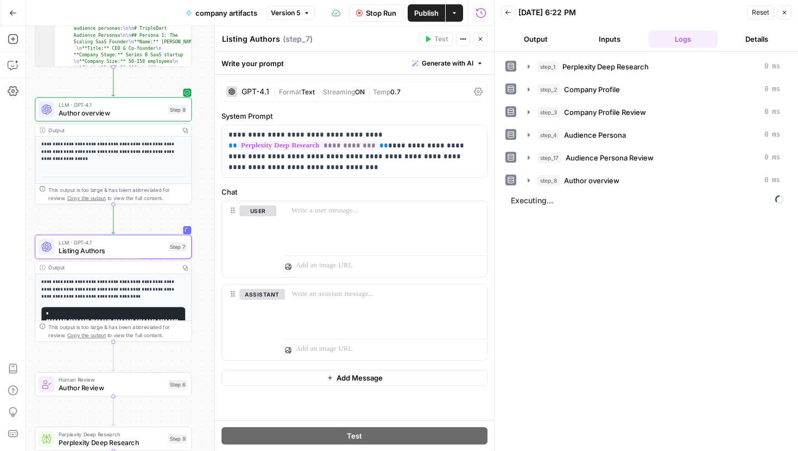
click at [551, 37] on button "Output" at bounding box center [535, 38] width 69 height 17
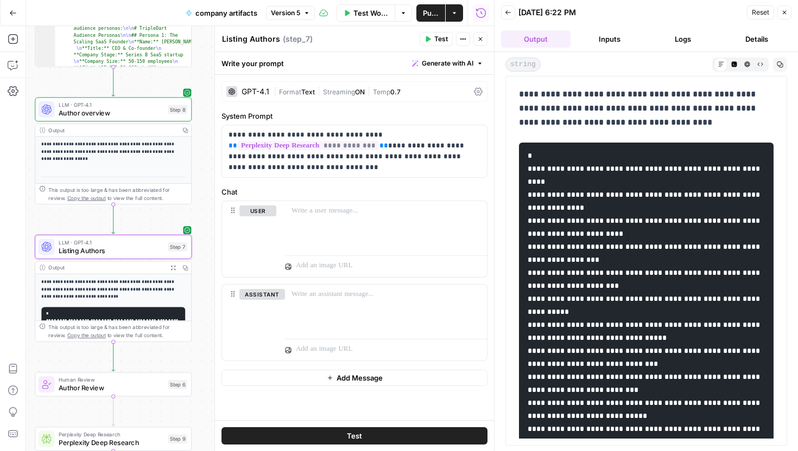
scroll to position [596, 0]
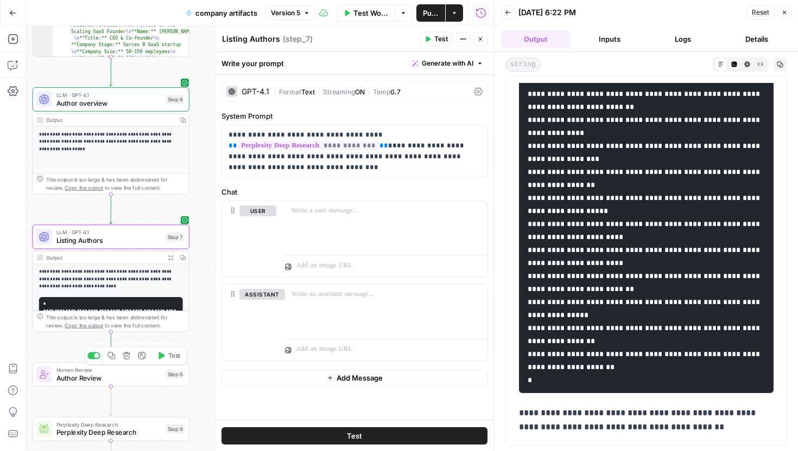
click at [174, 362] on button "Test" at bounding box center [168, 355] width 31 height 13
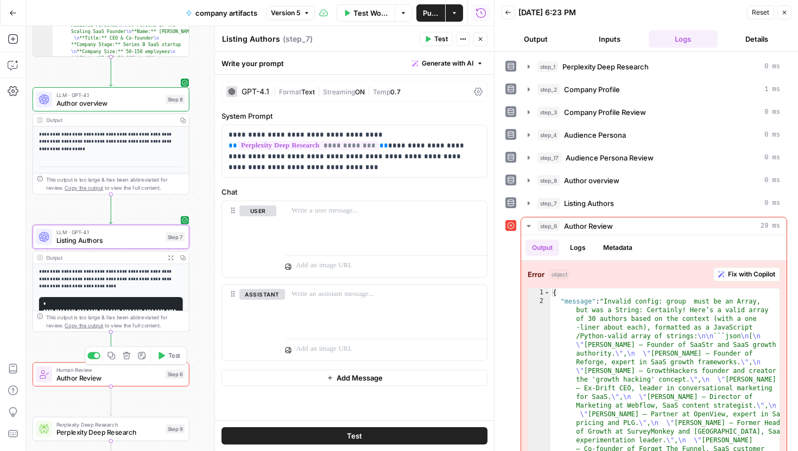
click at [146, 375] on span "Author Review" at bounding box center [108, 378] width 105 height 10
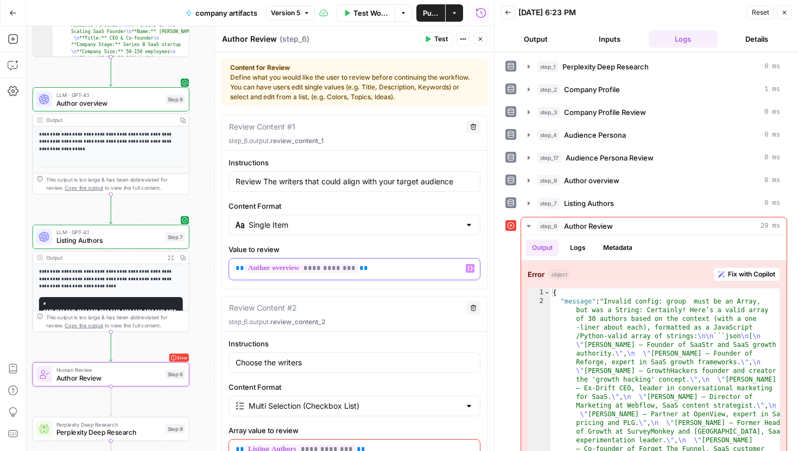
drag, startPoint x: 370, startPoint y: 269, endPoint x: 227, endPoint y: 266, distance: 142.7
click at [227, 266] on div "**********" at bounding box center [354, 218] width 265 height 123
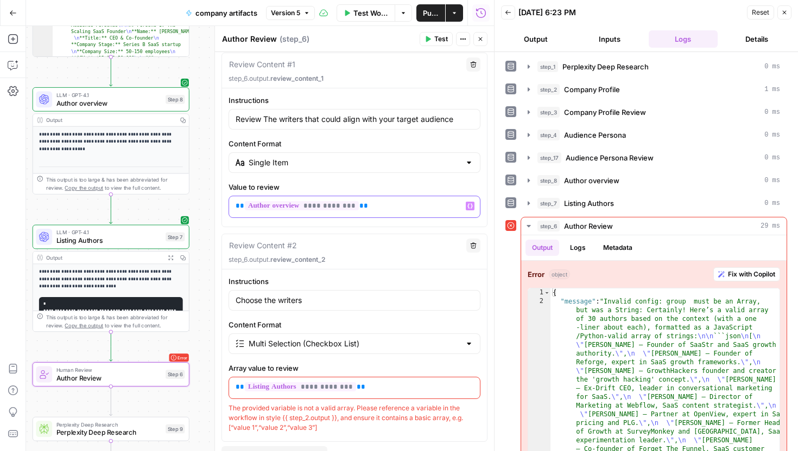
scroll to position [74, 0]
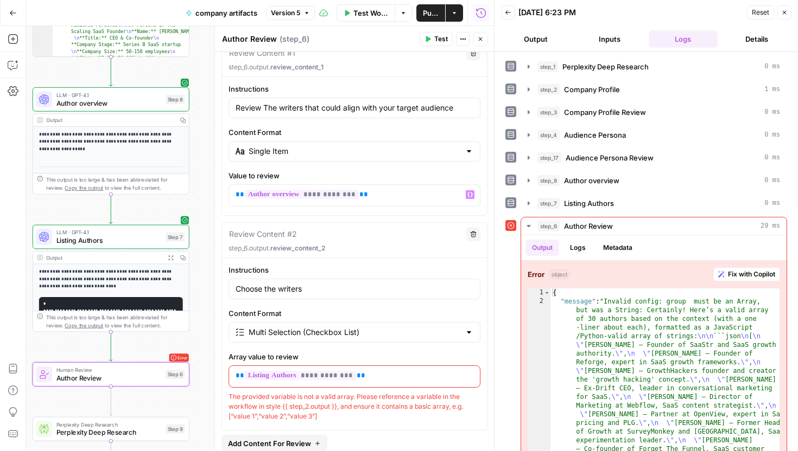
click at [380, 377] on p "**********" at bounding box center [354, 376] width 238 height 11
click at [133, 243] on span "Listing Authors" at bounding box center [108, 240] width 105 height 10
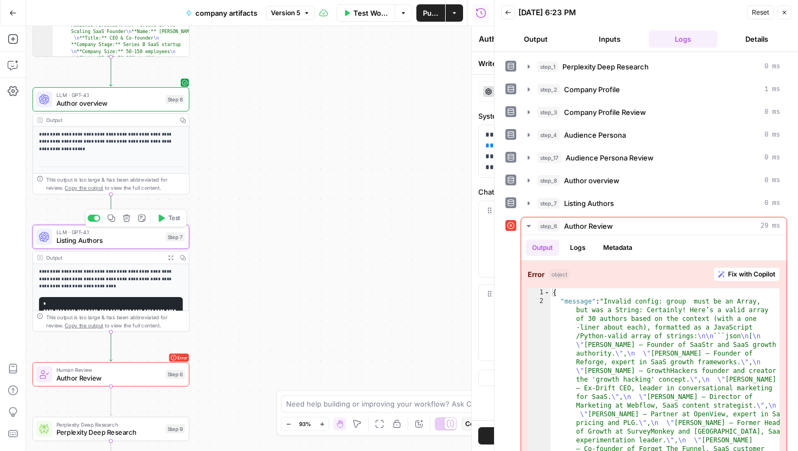
type textarea "Listing Authors"
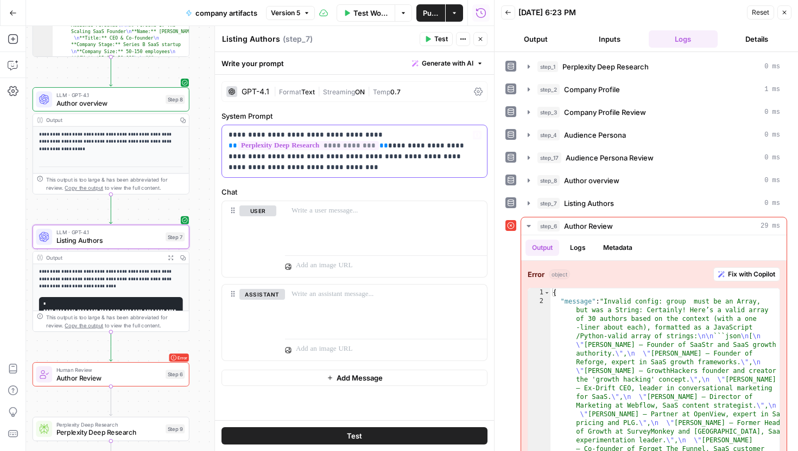
click at [352, 174] on div "**********" at bounding box center [354, 151] width 265 height 52
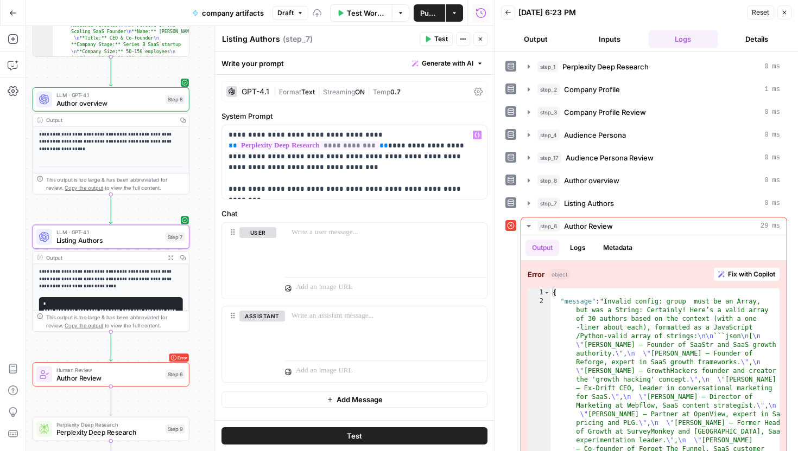
click at [444, 41] on span "Test" at bounding box center [441, 39] width 14 height 10
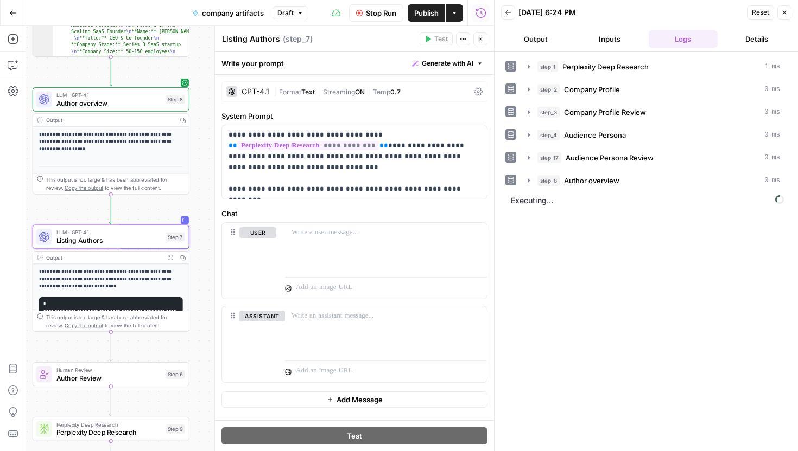
click at [544, 42] on button "Output" at bounding box center [535, 38] width 69 height 17
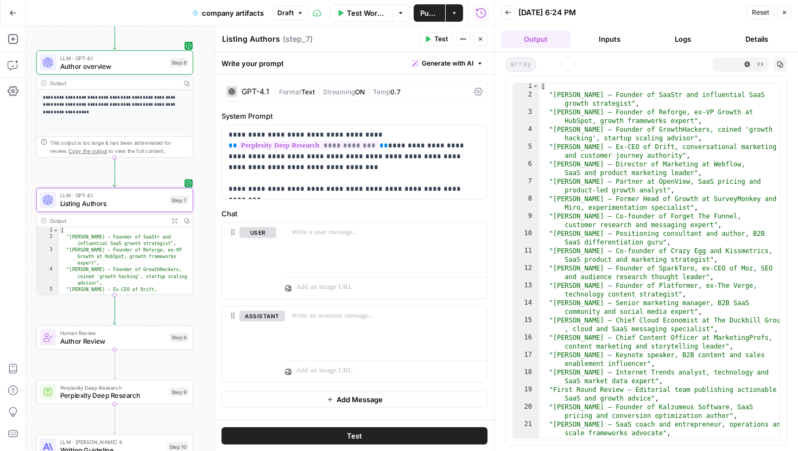
scroll to position [2, 0]
click at [168, 320] on icon "button" at bounding box center [165, 319] width 8 height 8
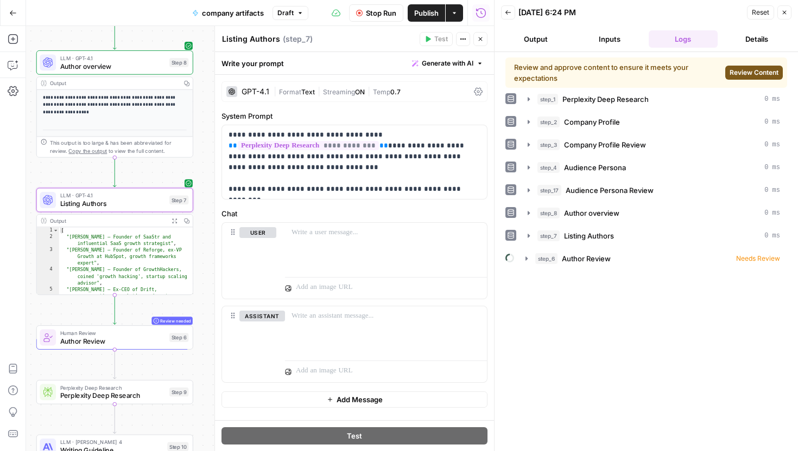
click at [731, 72] on span "Review Content" at bounding box center [753, 73] width 49 height 10
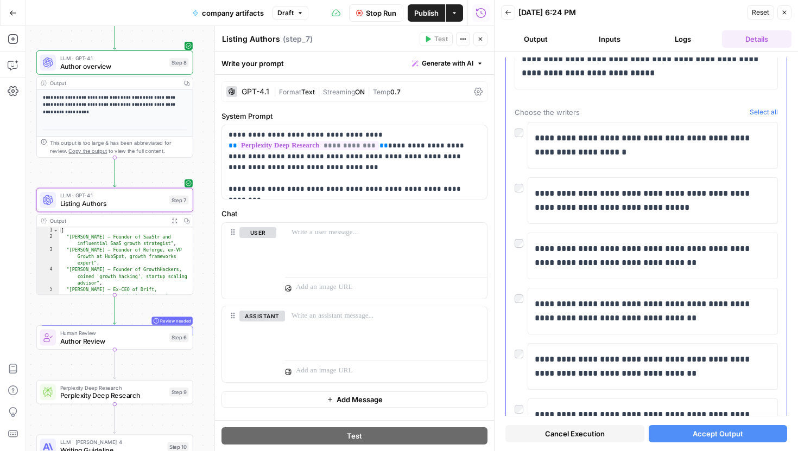
scroll to position [6000, 0]
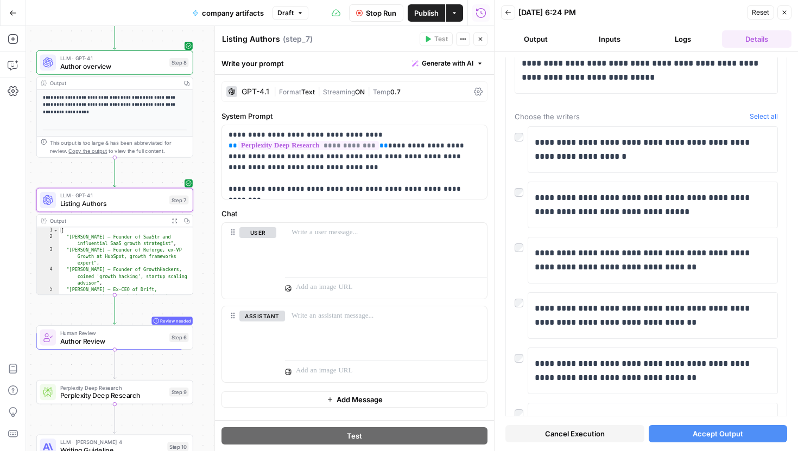
click at [781, 12] on icon "button" at bounding box center [784, 12] width 7 height 7
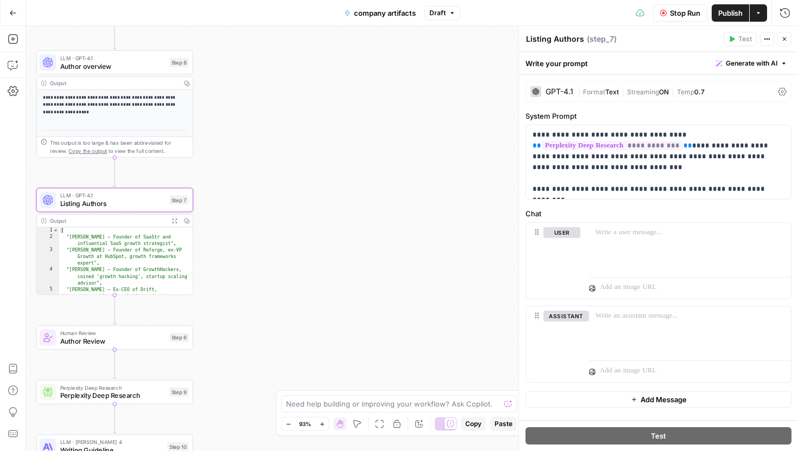
click at [722, 8] on span "Publish" at bounding box center [730, 13] width 24 height 11
click at [686, 9] on span "Stop Run" at bounding box center [675, 13] width 30 height 11
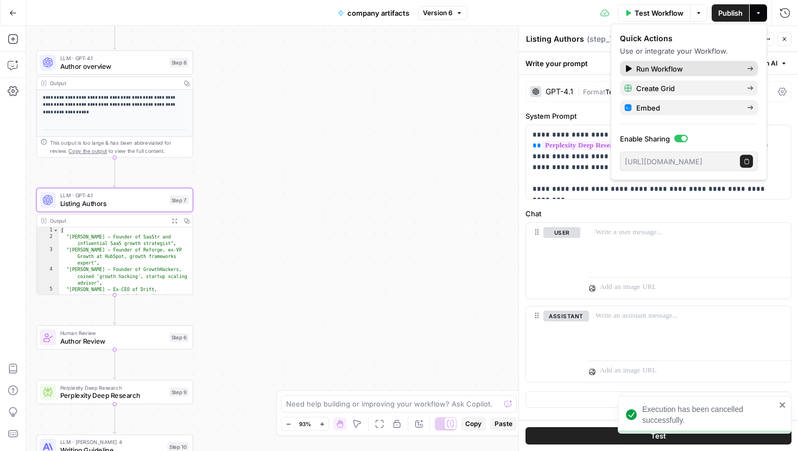
click at [666, 66] on span "Run Workflow" at bounding box center [687, 68] width 102 height 11
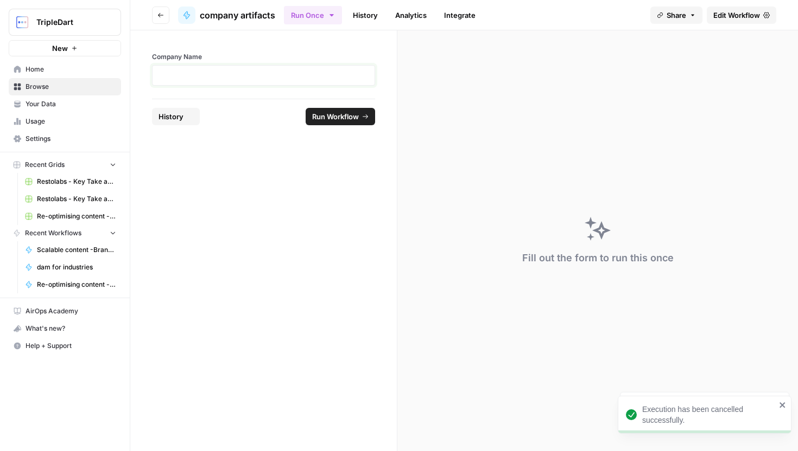
click at [261, 78] on p at bounding box center [263, 75] width 209 height 11
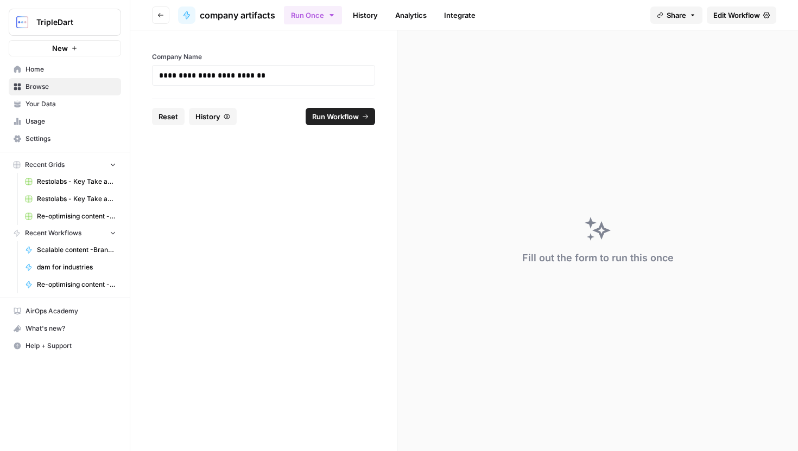
click at [356, 124] on button "Run Workflow" at bounding box center [339, 116] width 69 height 17
click at [497, 233] on div "Running step 1 of 14 ( Perplexity Deep Research )" at bounding box center [597, 240] width 400 height 421
